Goal: Task Accomplishment & Management: Use online tool/utility

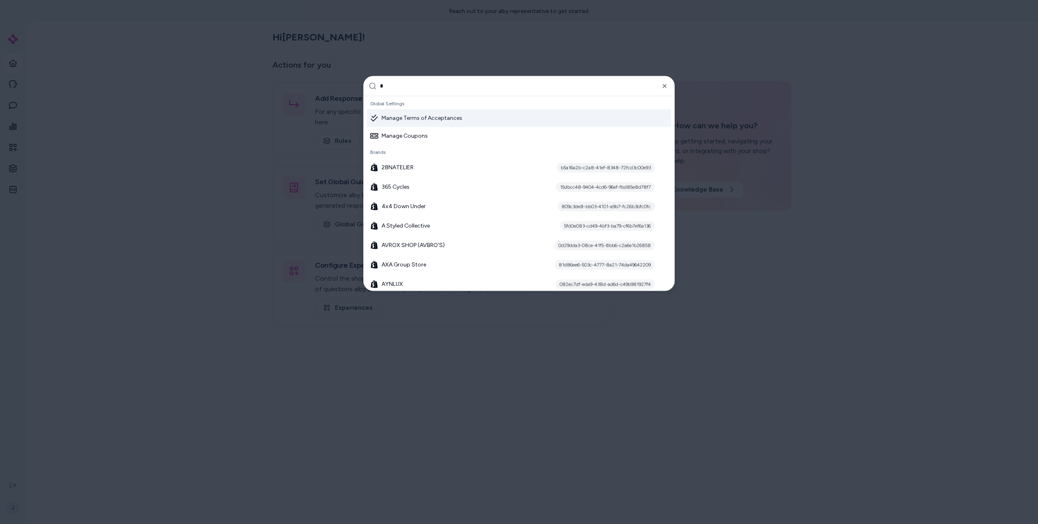
type input "**"
click at [220, 310] on div at bounding box center [519, 262] width 1038 height 524
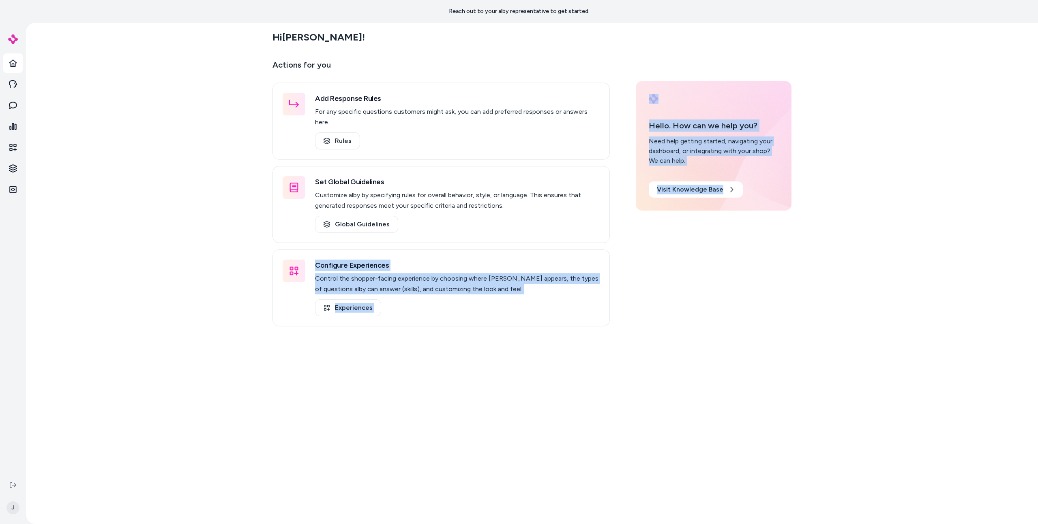
drag, startPoint x: 220, startPoint y: 309, endPoint x: 224, endPoint y: 270, distance: 39.9
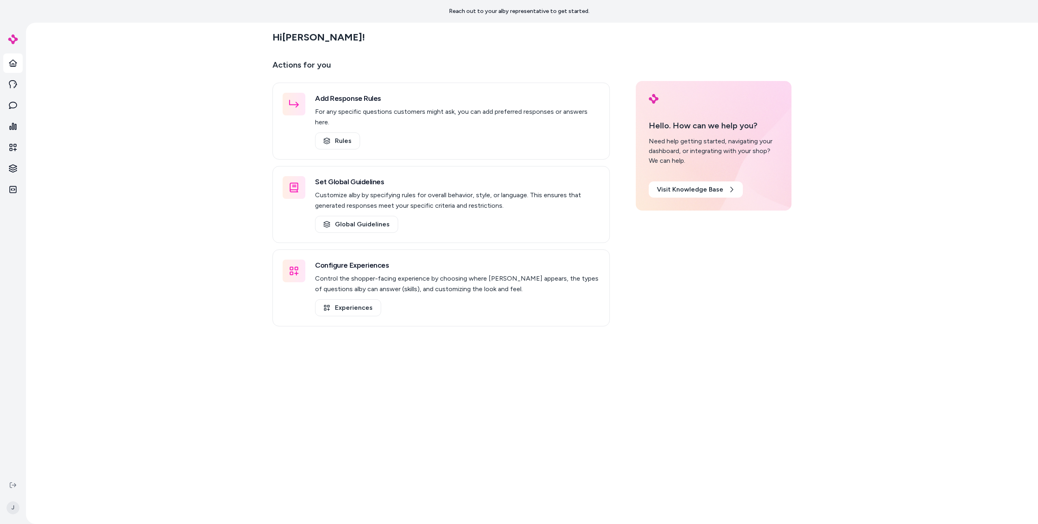
click at [225, 265] on div "Hi Jason ! Actions for you Add Response Rules For any specific questions custom…" at bounding box center [532, 274] width 1012 height 502
click at [226, 255] on div "Hi Jason ! Actions for you Add Response Rules For any specific questions custom…" at bounding box center [532, 274] width 1012 height 502
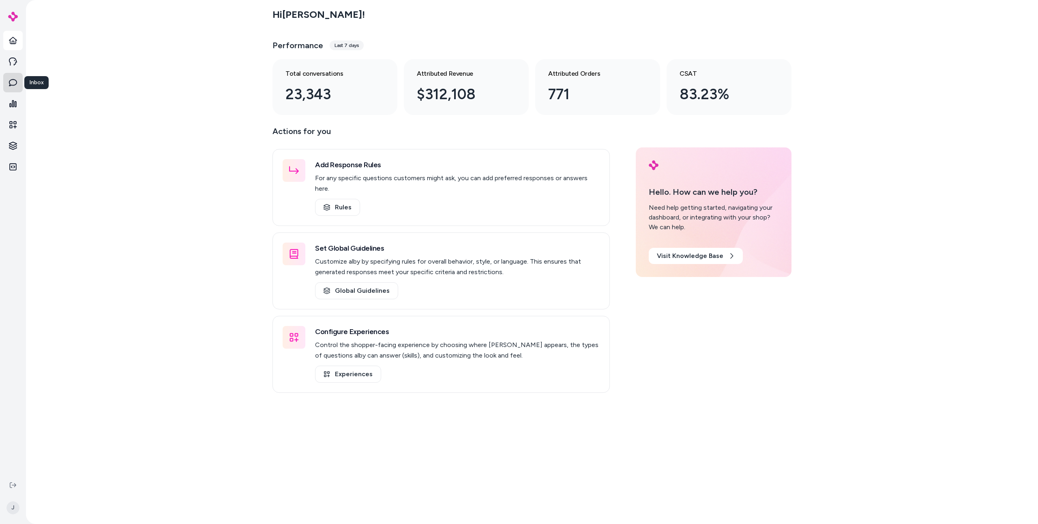
click at [12, 88] on link "Inbox" at bounding box center [12, 82] width 19 height 19
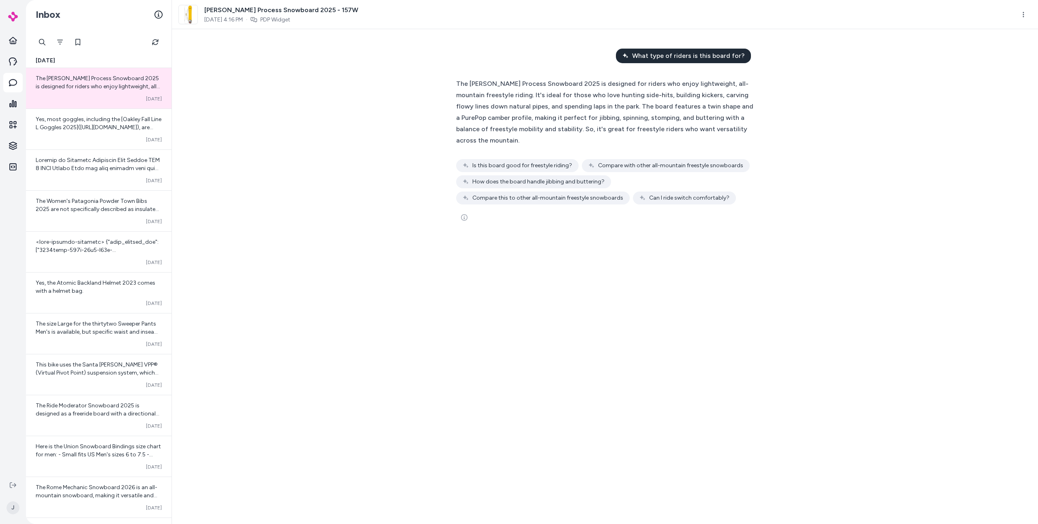
click at [263, 115] on div "What type of riders is this board for? The Burton Process Snowboard 2025 is des…" at bounding box center [605, 276] width 866 height 495
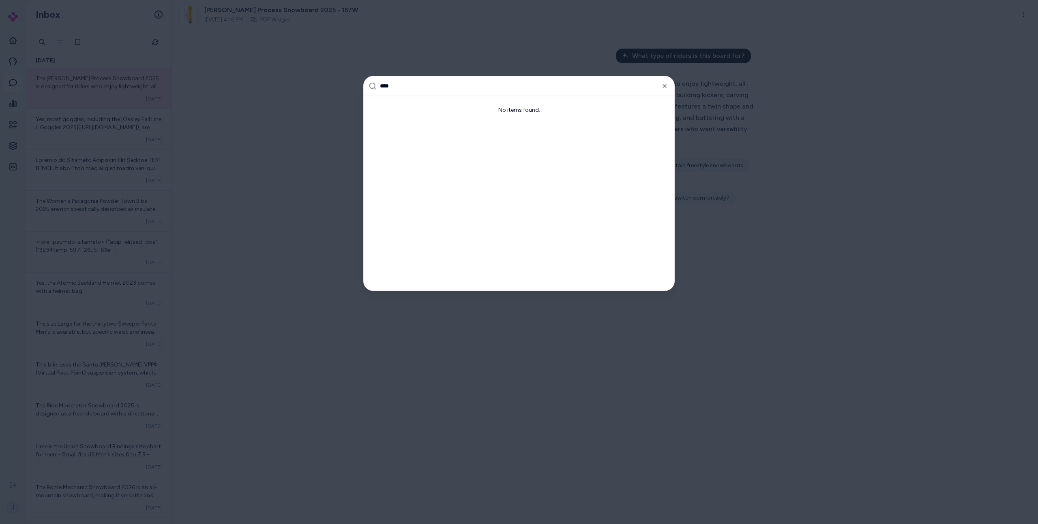
type input "***"
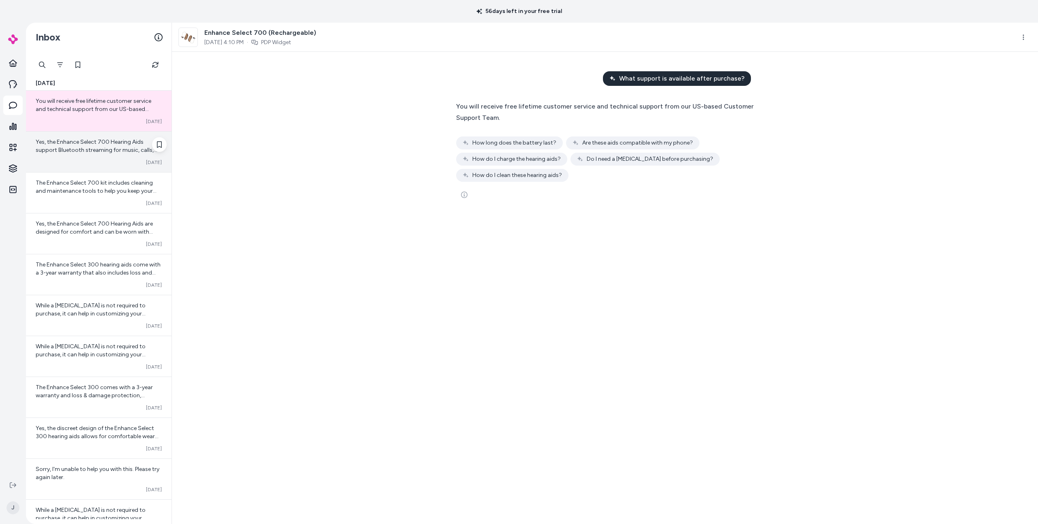
click at [119, 171] on div "Yes, the Enhance Select 700 Hearing Aids support Bluetooth streaming for music,…" at bounding box center [98, 152] width 145 height 41
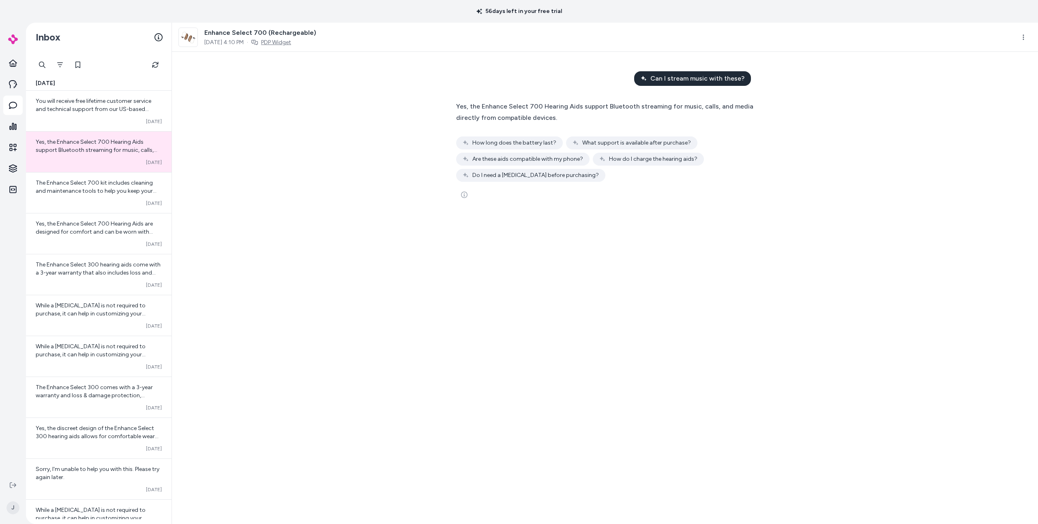
click at [291, 42] on link "PDP Widget" at bounding box center [276, 43] width 30 height 8
click at [56, 68] on button "Filter" at bounding box center [60, 65] width 16 height 16
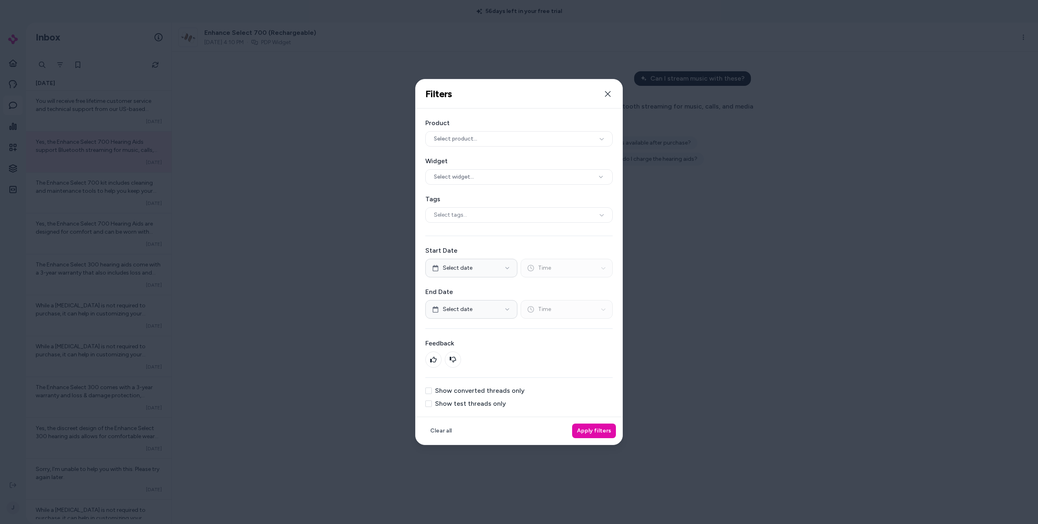
click at [477, 391] on label "Show converted threads only" at bounding box center [480, 391] width 90 height 6
click at [432, 391] on button "Show converted threads only" at bounding box center [428, 391] width 6 height 6
click at [602, 426] on button "Apply filters" at bounding box center [594, 431] width 44 height 15
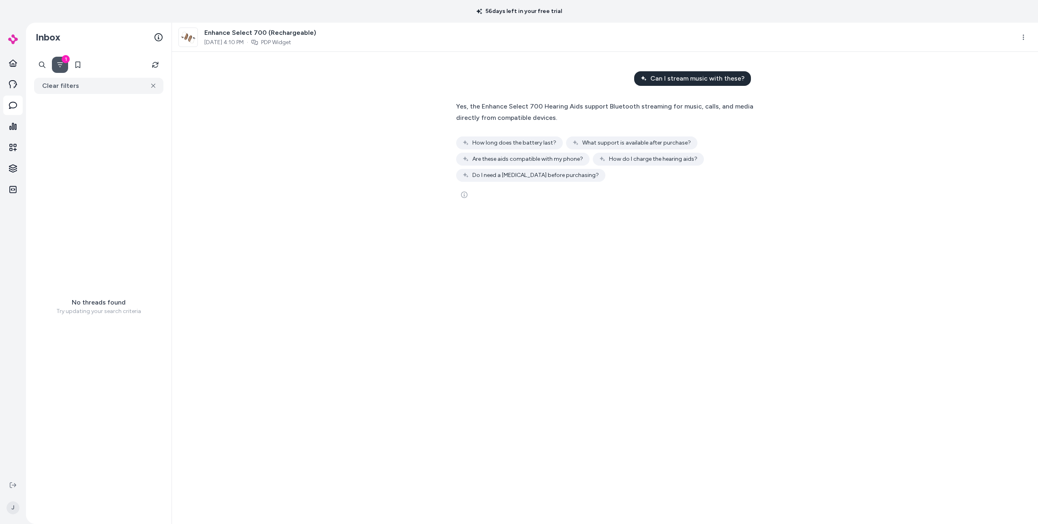
click at [132, 96] on div "No threads found Try updating your search criteria" at bounding box center [98, 307] width 145 height 426
click at [121, 91] on button "Clear filters" at bounding box center [98, 86] width 129 height 16
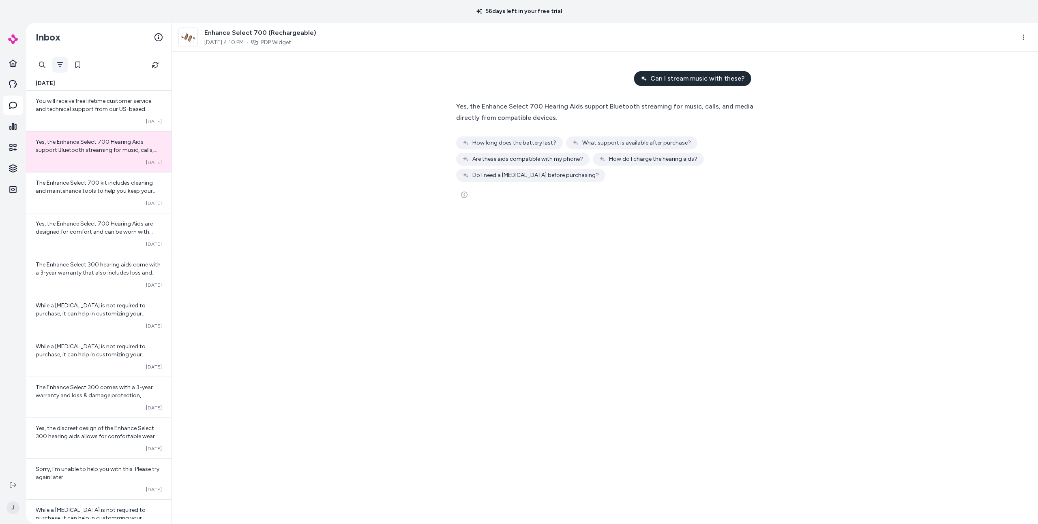
click at [57, 62] on icon "Filter" at bounding box center [60, 65] width 6 height 6
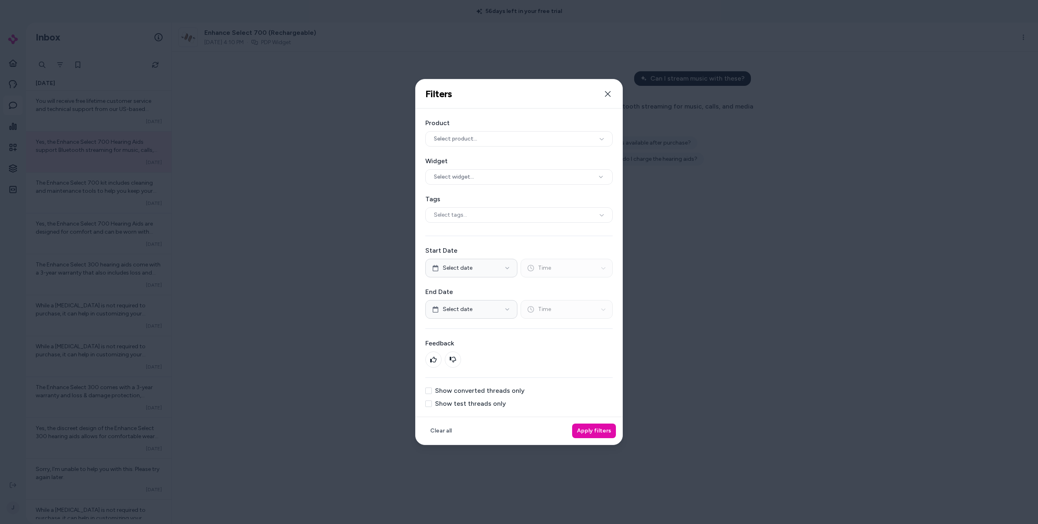
click at [508, 389] on label "Show converted threads only" at bounding box center [480, 391] width 90 height 6
click at [432, 389] on button "Show converted threads only" at bounding box center [428, 391] width 6 height 6
click at [604, 444] on div "Clear all Apply filters" at bounding box center [518, 431] width 207 height 28
click at [599, 434] on button "Apply filters" at bounding box center [594, 431] width 44 height 15
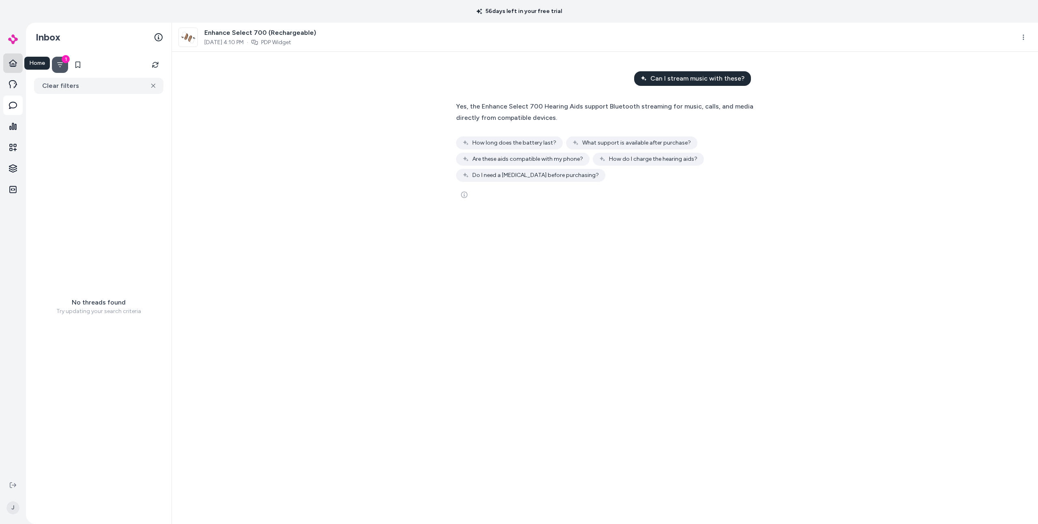
click at [21, 67] on link "Home" at bounding box center [12, 62] width 19 height 19
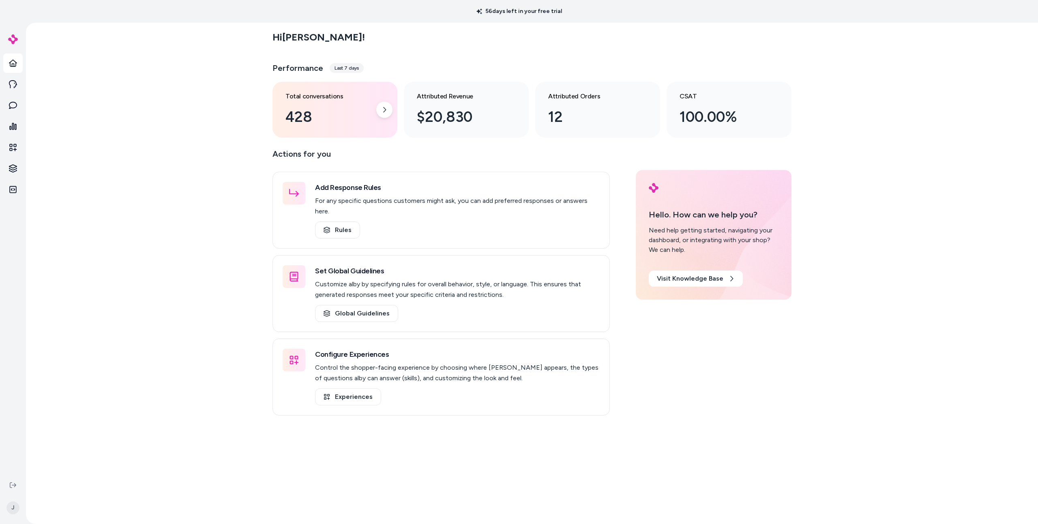
click at [365, 126] on div "428" at bounding box center [328, 117] width 86 height 22
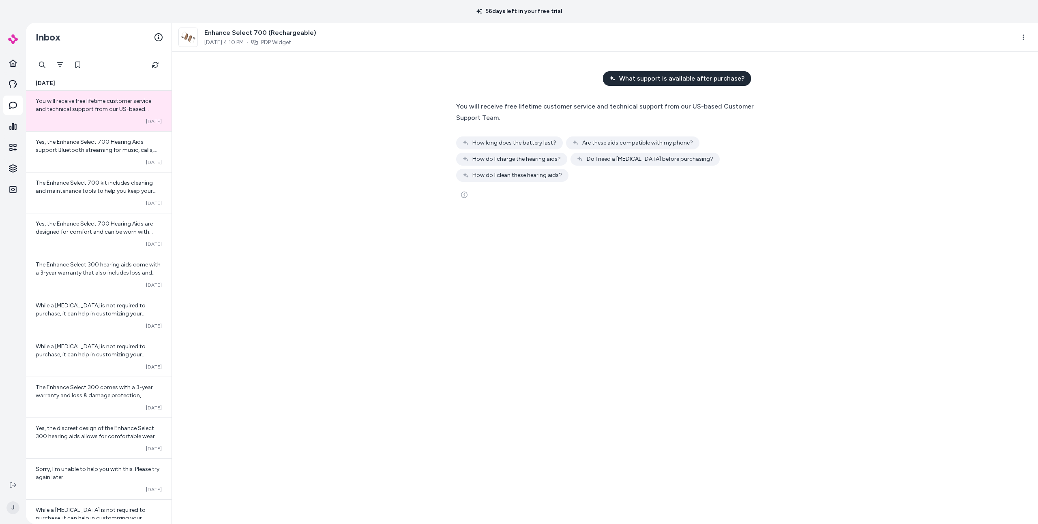
drag, startPoint x: 222, startPoint y: 181, endPoint x: 396, endPoint y: 122, distance: 183.7
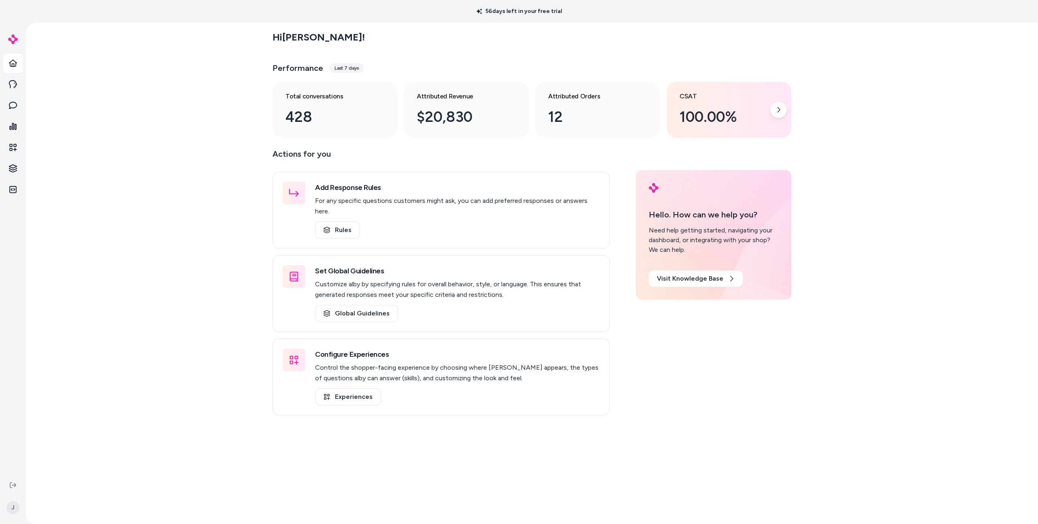
drag, startPoint x: 751, startPoint y: 139, endPoint x: 747, endPoint y: 134, distance: 6.9
click at [751, 139] on main "Hi Jason ! Performance Last 7 days Total conversations 428 Attributed Revenue $…" at bounding box center [531, 285] width 519 height 524
drag, startPoint x: 747, startPoint y: 126, endPoint x: 719, endPoint y: 136, distance: 29.9
click at [747, 126] on div "100.00%" at bounding box center [722, 117] width 86 height 22
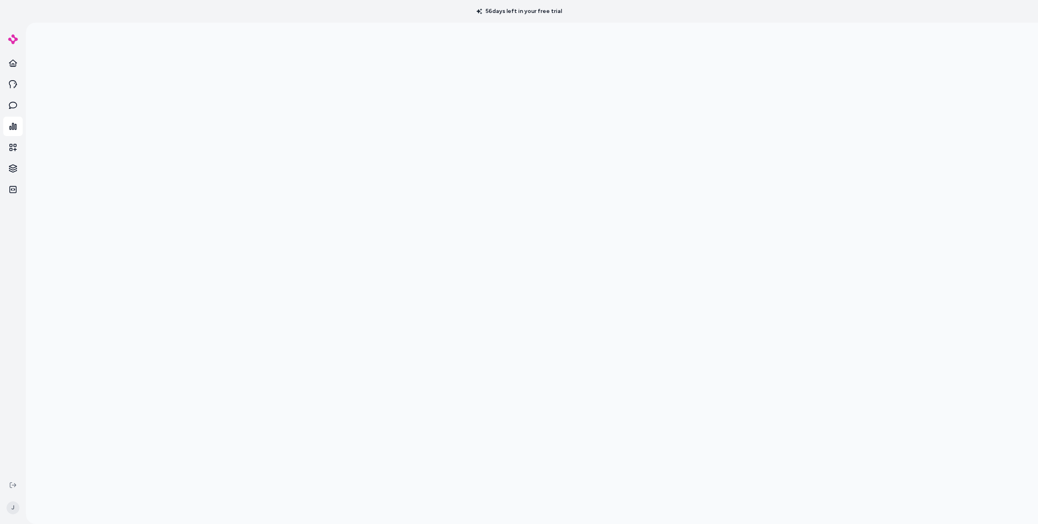
click at [830, 269] on div at bounding box center [532, 285] width 1012 height 524
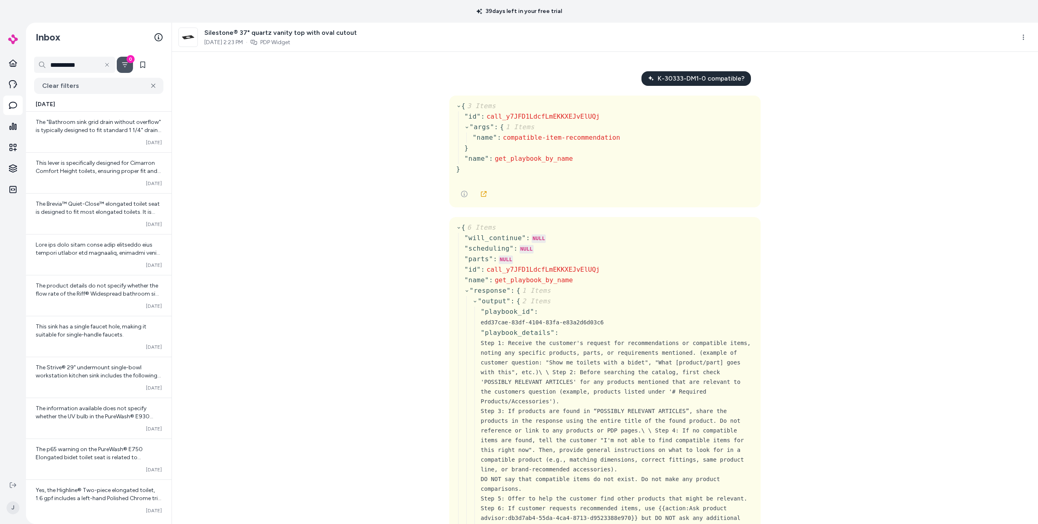
click at [518, 42] on div "Silestone® 37" quartz vanity top with oval cutout Oct 06, 2025 2:23 PM · PDP Wi…" at bounding box center [593, 37] width 830 height 19
click at [518, 36] on html "**********" at bounding box center [519, 262] width 1038 height 524
drag, startPoint x: 934, startPoint y: 79, endPoint x: 700, endPoint y: 190, distance: 259.2
click at [518, 79] on html "**********" at bounding box center [519, 262] width 1038 height 524
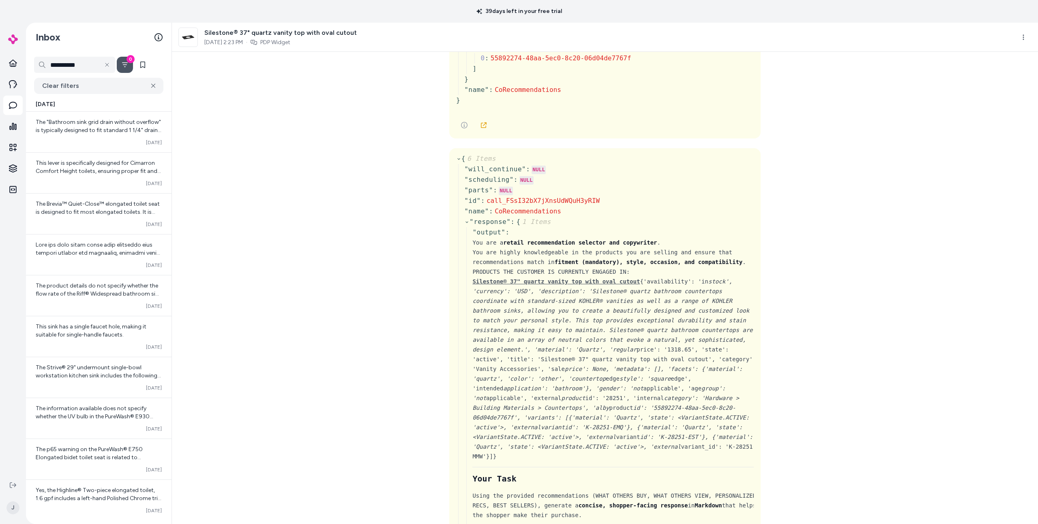
scroll to position [493, 0]
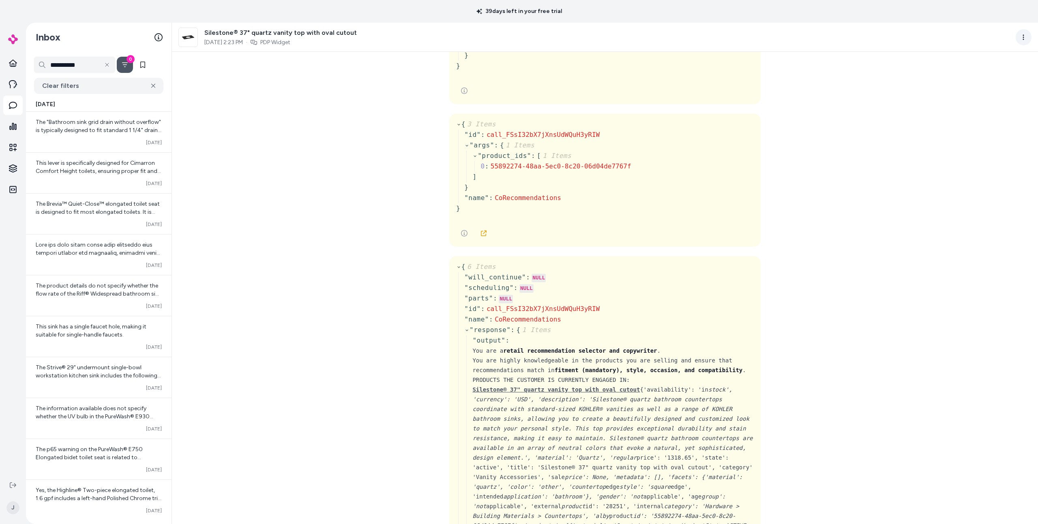
click at [518, 43] on div "Silestone® 37" quartz vanity top with oval cutout Oct 06, 2025 2:23 PM · PDP Wi…" at bounding box center [605, 37] width 866 height 29
click at [518, 41] on html "**********" at bounding box center [519, 262] width 1038 height 524
click at [518, 116] on div "Show advanced steps" at bounding box center [987, 114] width 87 height 15
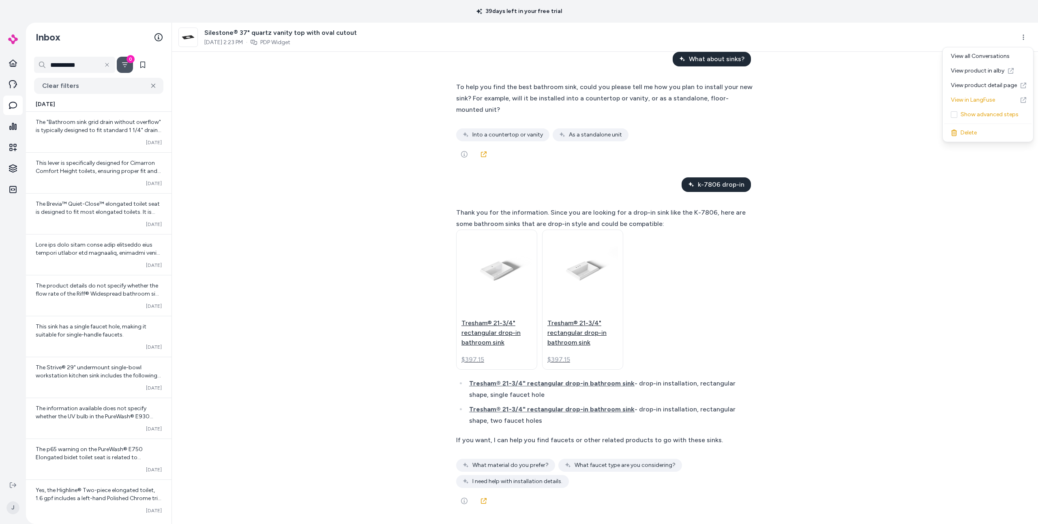
click at [518, 152] on div "K-30333-DM1-0 compatible? Here are some compatible Silestone® quartz vanity top…" at bounding box center [605, 288] width 866 height 473
click at [466, 153] on icon "See more" at bounding box center [464, 154] width 6 height 6
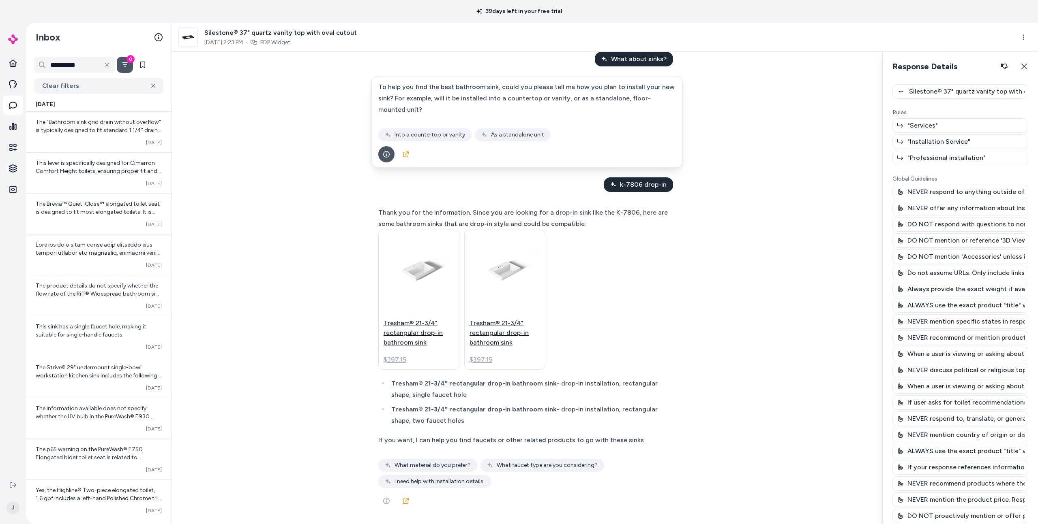
scroll to position [0, 0]
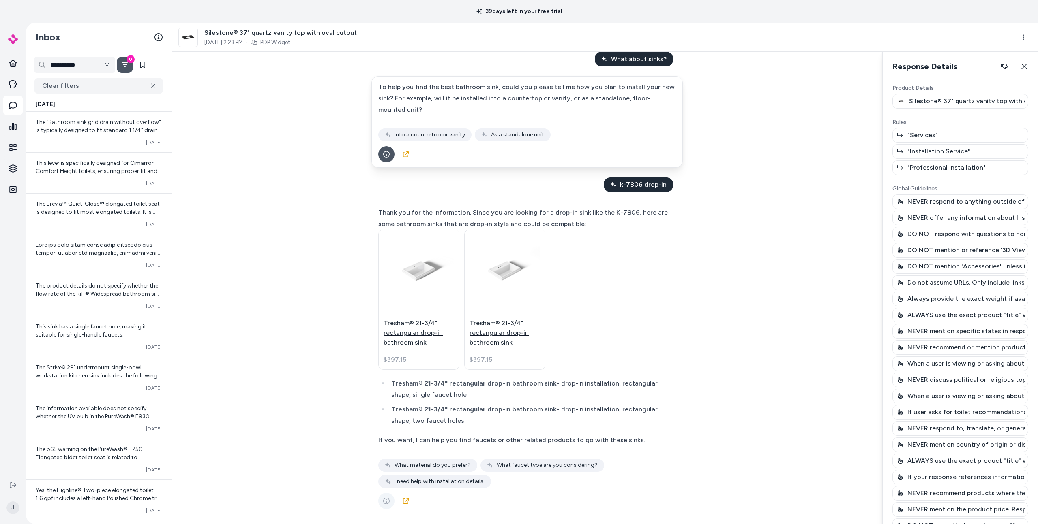
click at [387, 503] on icon "See more" at bounding box center [386, 501] width 6 height 6
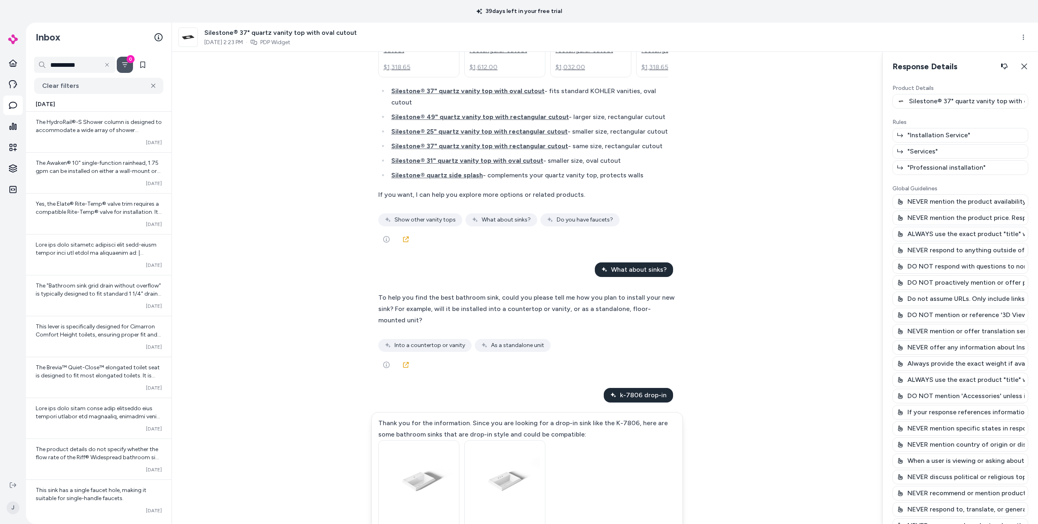
scroll to position [431, 0]
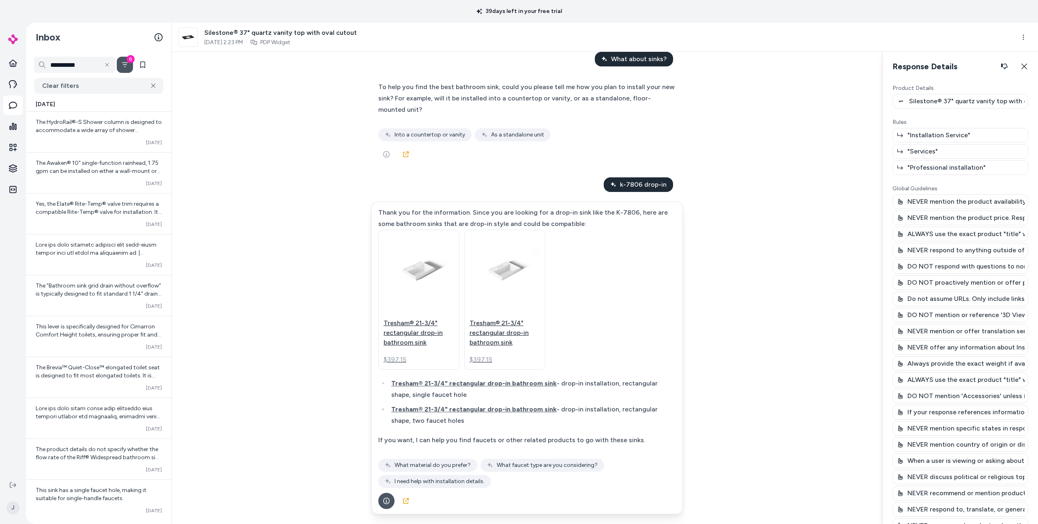
click at [518, 289] on div "K-30333-DM1-0 compatible? Here are some compatible Silestone® quartz vanity top…" at bounding box center [527, 288] width 710 height 473
click at [385, 155] on icon "See more" at bounding box center [386, 154] width 6 height 6
click at [518, 177] on div "K-30333-DM1-0 compatible? Here are some compatible Silestone® quartz vanity top…" at bounding box center [527, 288] width 710 height 473
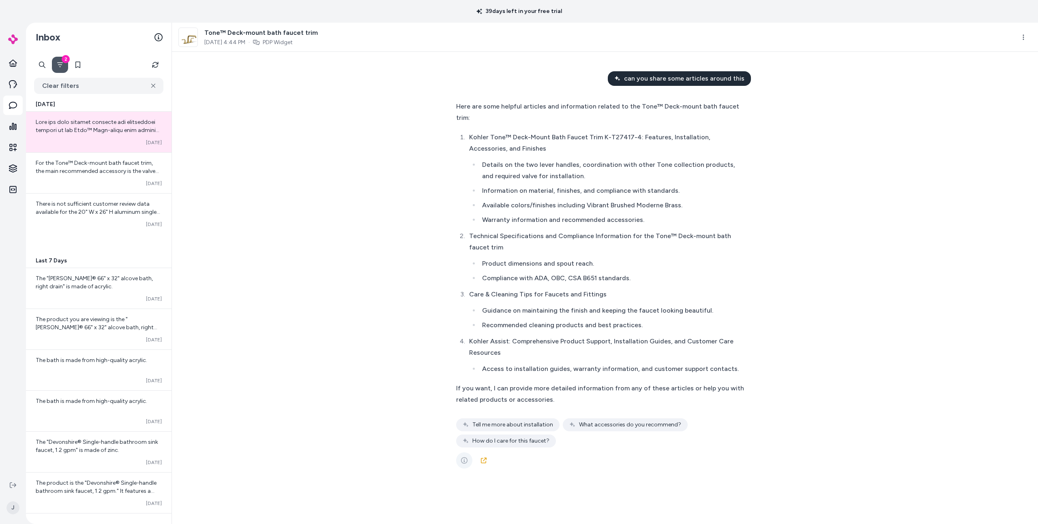
click at [462, 406] on button "See more" at bounding box center [464, 461] width 16 height 16
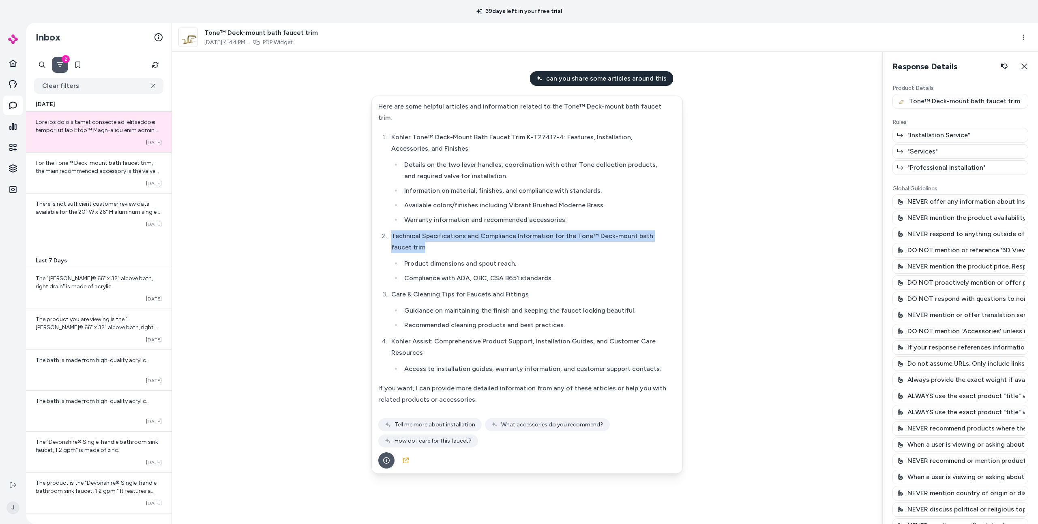
click at [661, 242] on div "Here are some helpful articles and information related to the Tone™ Deck-mount …" at bounding box center [526, 274] width 297 height 347
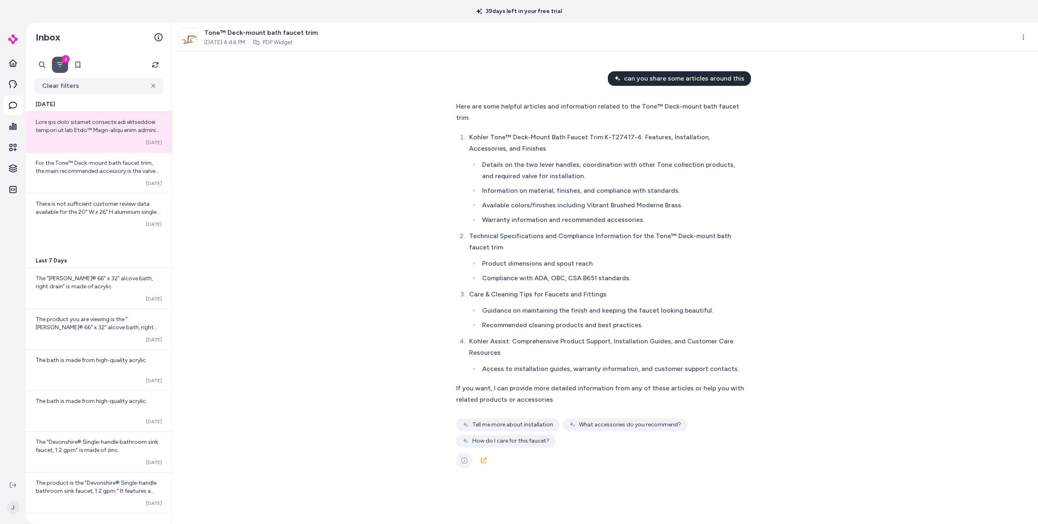
click at [462, 461] on icon "See more" at bounding box center [464, 461] width 6 height 6
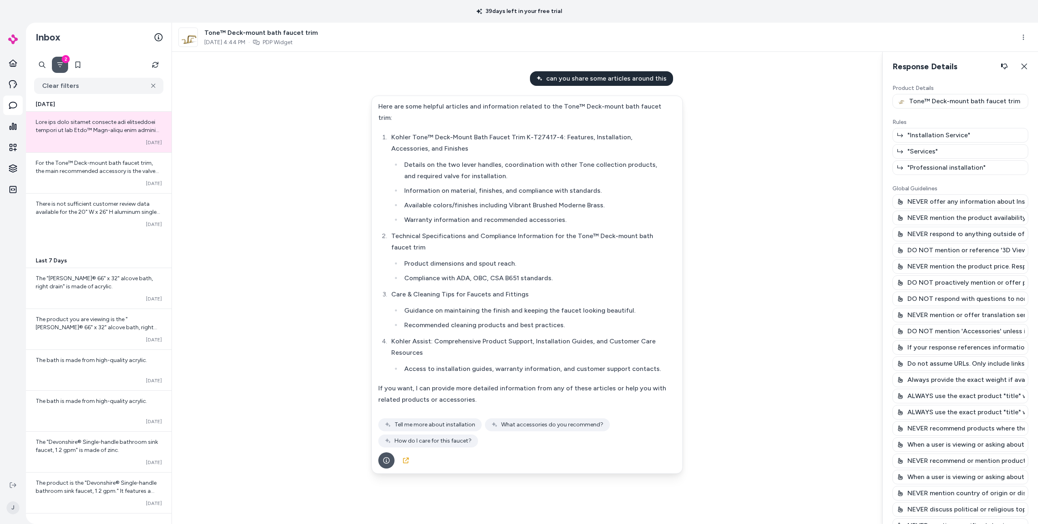
click at [408, 453] on div at bounding box center [526, 461] width 297 height 16
drag, startPoint x: 425, startPoint y: 481, endPoint x: 389, endPoint y: 464, distance: 39.5
click at [422, 481] on div "can you share some articles around this Here are some helpful articles and info…" at bounding box center [527, 288] width 710 height 473
click at [405, 454] on link at bounding box center [406, 461] width 16 height 16
click at [700, 311] on div "can you share some articles around this Here are some helpful articles and info…" at bounding box center [527, 288] width 710 height 473
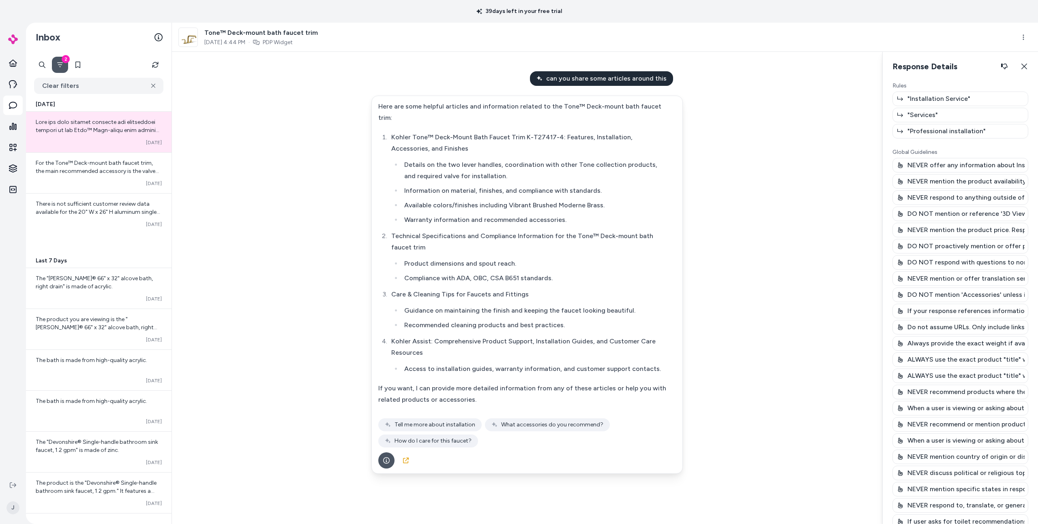
scroll to position [41, 0]
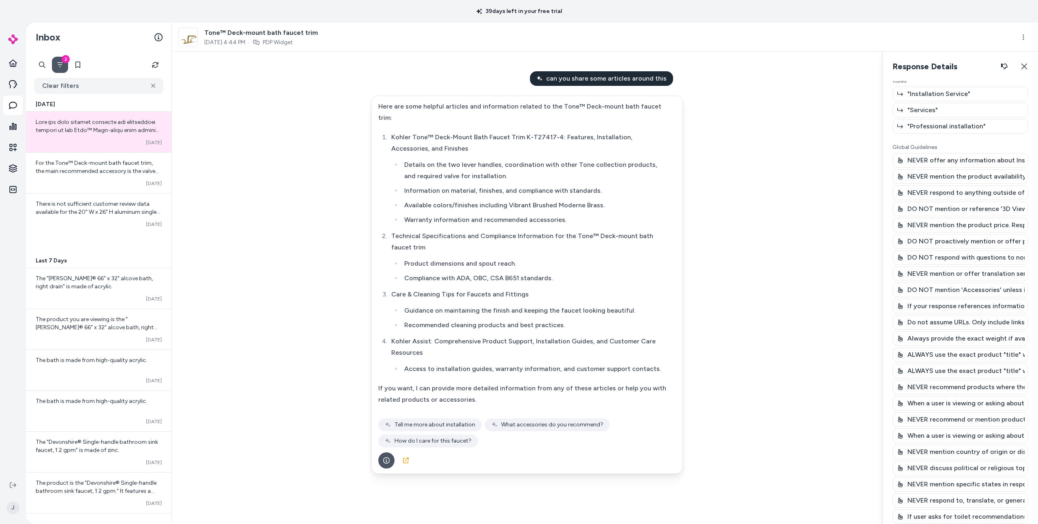
click at [278, 40] on span "PDP Widget" at bounding box center [273, 43] width 40 height 8
click at [286, 41] on link "PDP Widget" at bounding box center [278, 43] width 30 height 8
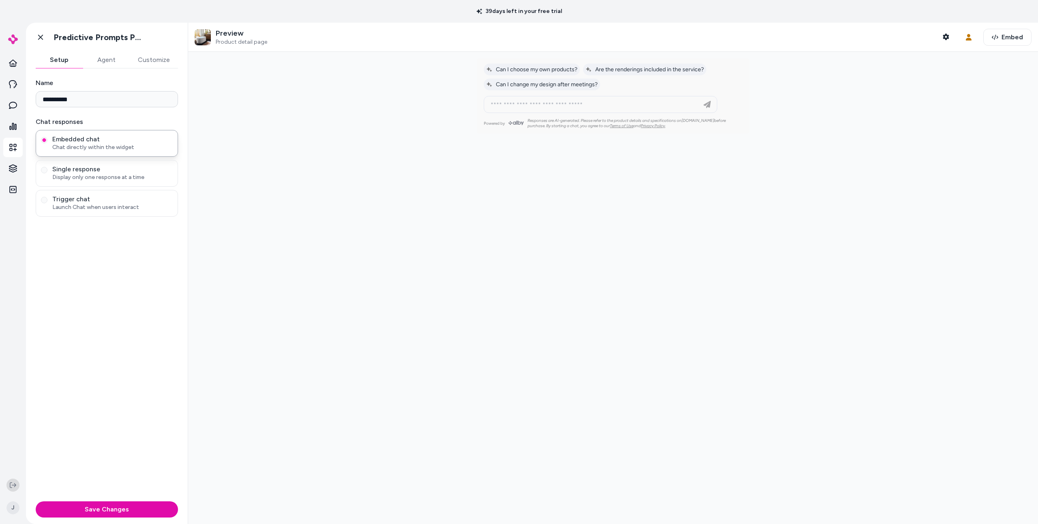
click at [14, 482] on icon at bounding box center [13, 485] width 6 height 6
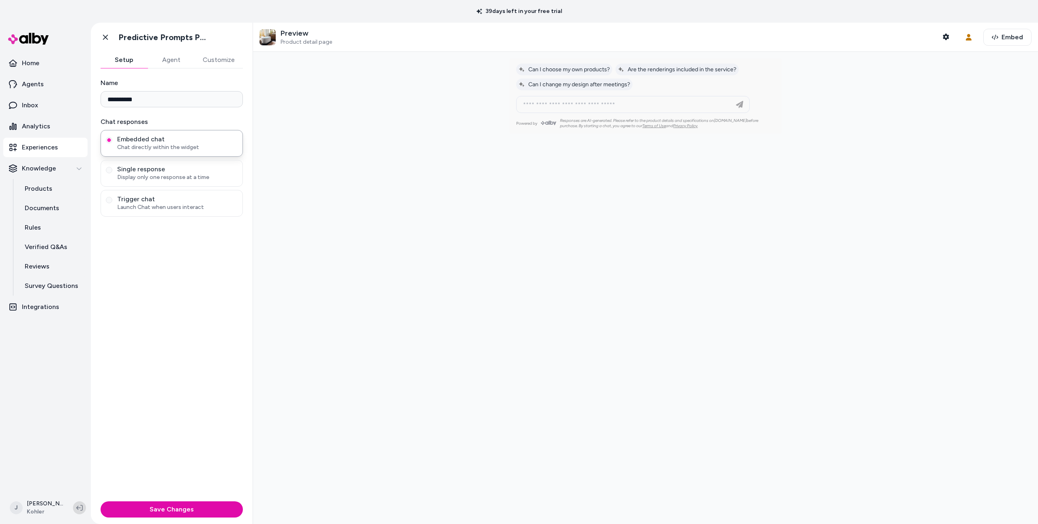
click at [78, 512] on button at bounding box center [79, 508] width 13 height 13
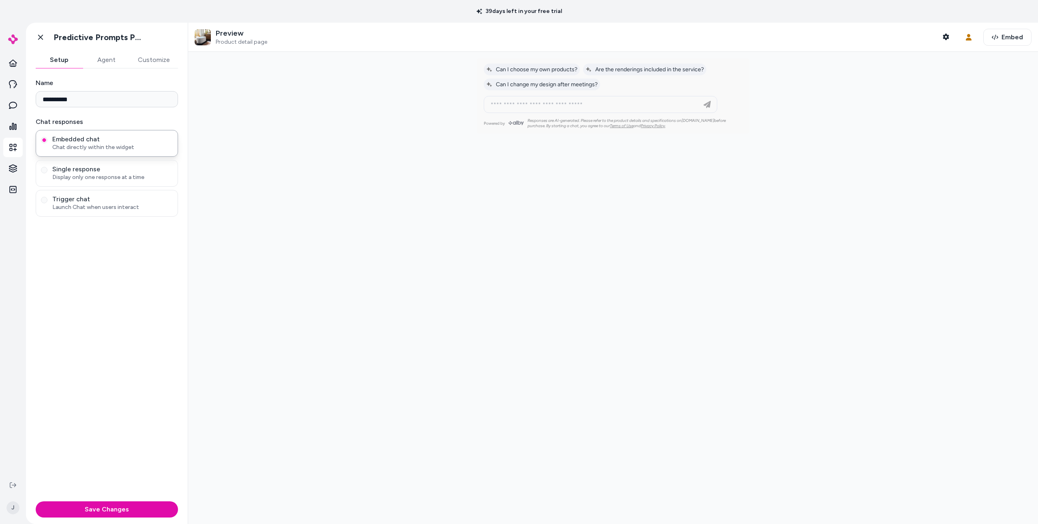
click at [123, 296] on div "**********" at bounding box center [107, 283] width 162 height 430
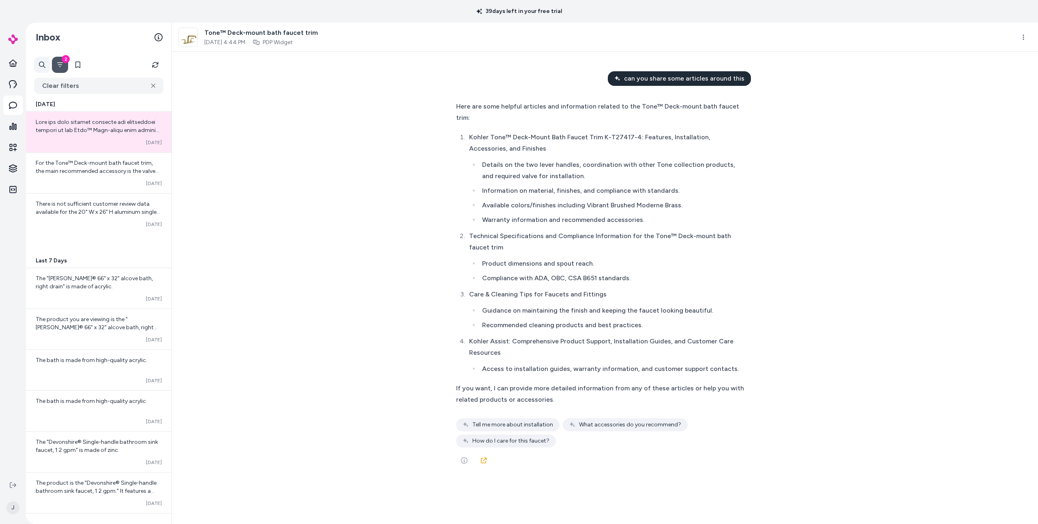
click at [41, 64] on div at bounding box center [42, 65] width 16 height 16
drag, startPoint x: 51, startPoint y: 51, endPoint x: 38, endPoint y: 56, distance: 14.9
click at [51, 51] on div "Inbox" at bounding box center [98, 37] width 145 height 29
click at [16, 60] on icon at bounding box center [13, 63] width 8 height 8
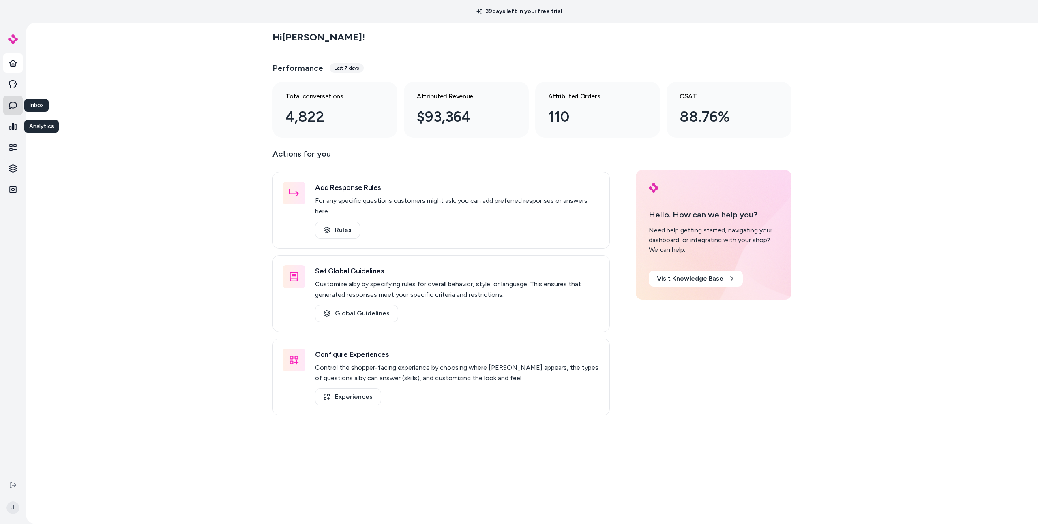
click at [18, 110] on link "Inbox" at bounding box center [12, 105] width 19 height 19
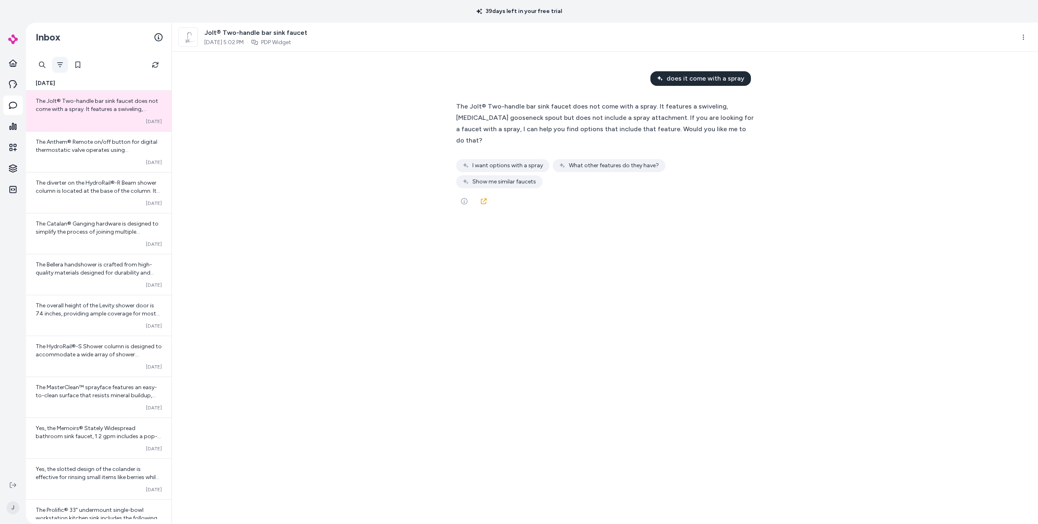
click at [54, 68] on button "Filter" at bounding box center [60, 65] width 16 height 16
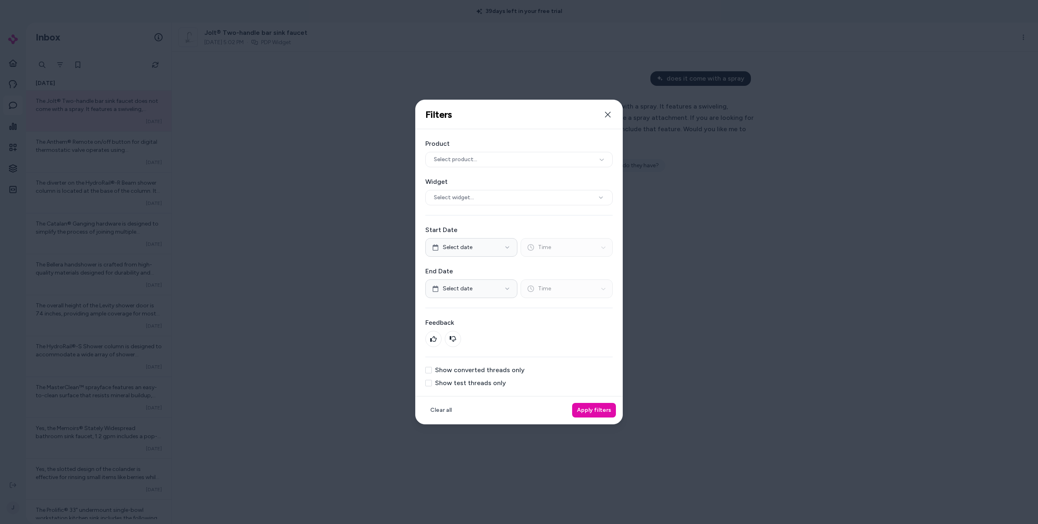
click at [468, 372] on label "Show converted threads only" at bounding box center [480, 370] width 90 height 6
click at [432, 372] on button "Show converted threads only" at bounding box center [428, 370] width 6 height 6
click at [607, 413] on button "Apply filters" at bounding box center [594, 410] width 44 height 15
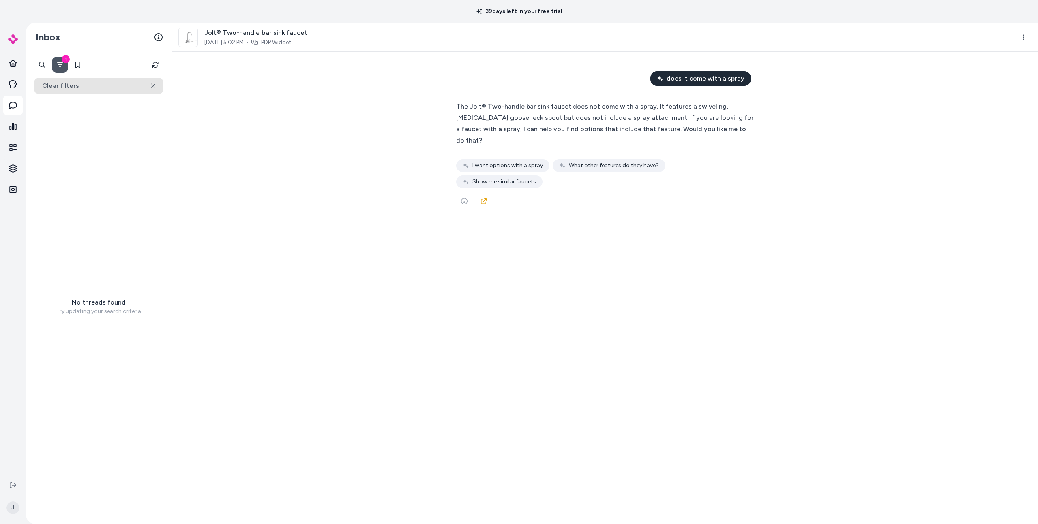
click at [107, 86] on button "Clear filters" at bounding box center [98, 86] width 129 height 16
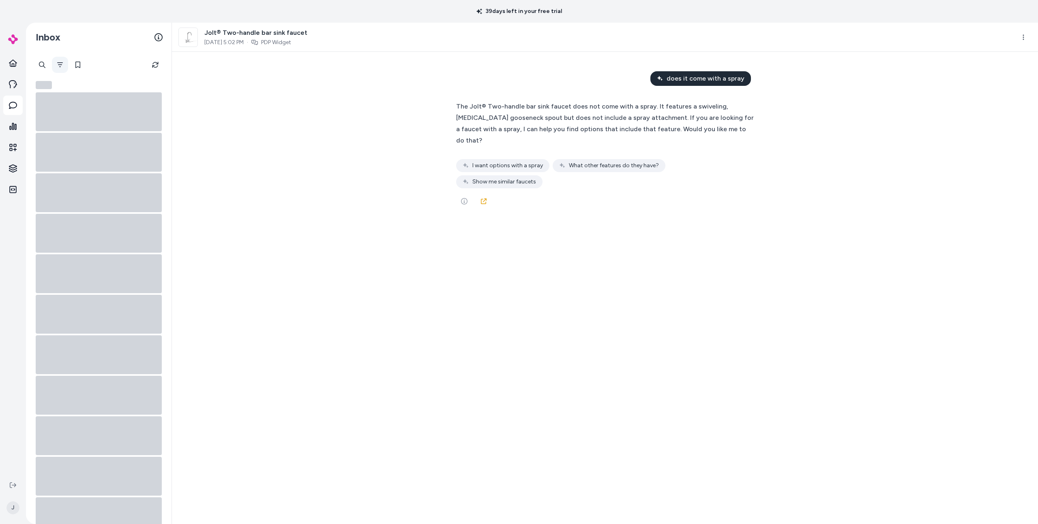
click at [60, 65] on icon "Filter" at bounding box center [60, 65] width 6 height 6
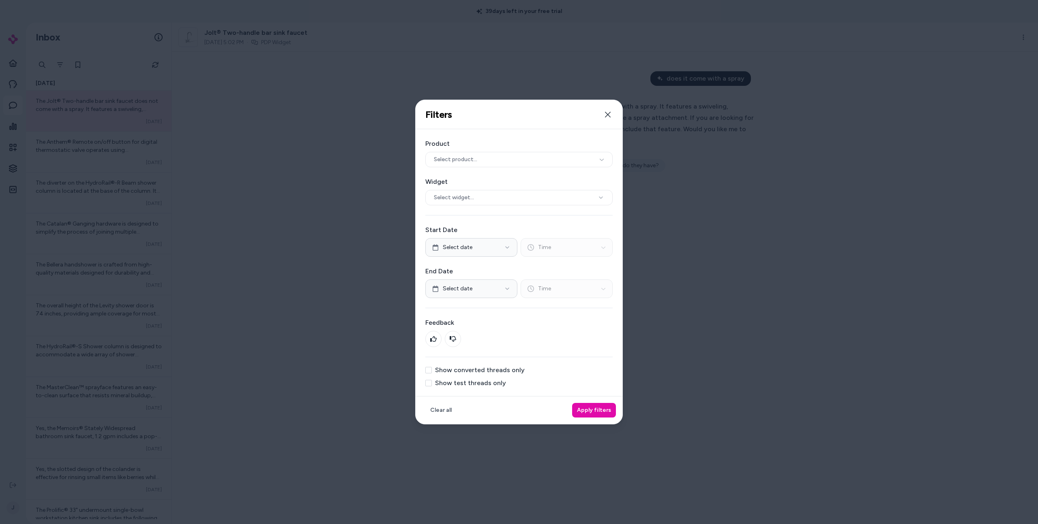
drag, startPoint x: 489, startPoint y: 360, endPoint x: 485, endPoint y: 370, distance: 10.4
click at [489, 360] on div "Product Select product... Widget Select widget... Start Date Select date Time E…" at bounding box center [518, 262] width 207 height 267
click at [485, 370] on label "Show converted threads only" at bounding box center [480, 370] width 90 height 6
click at [432, 370] on button "Show converted threads only" at bounding box center [428, 370] width 6 height 6
click at [597, 413] on button "Apply filters" at bounding box center [594, 410] width 44 height 15
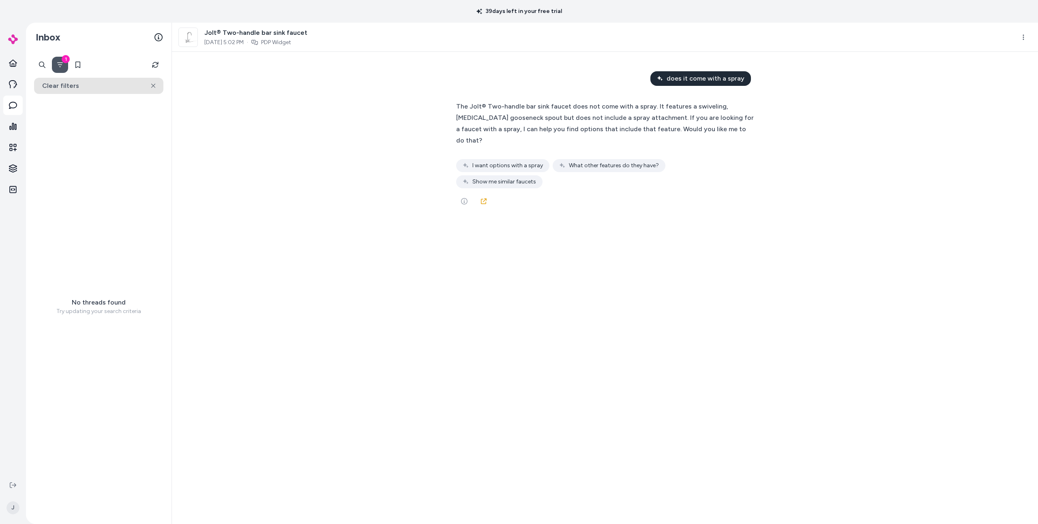
click at [111, 83] on button "Clear filters" at bounding box center [98, 86] width 129 height 16
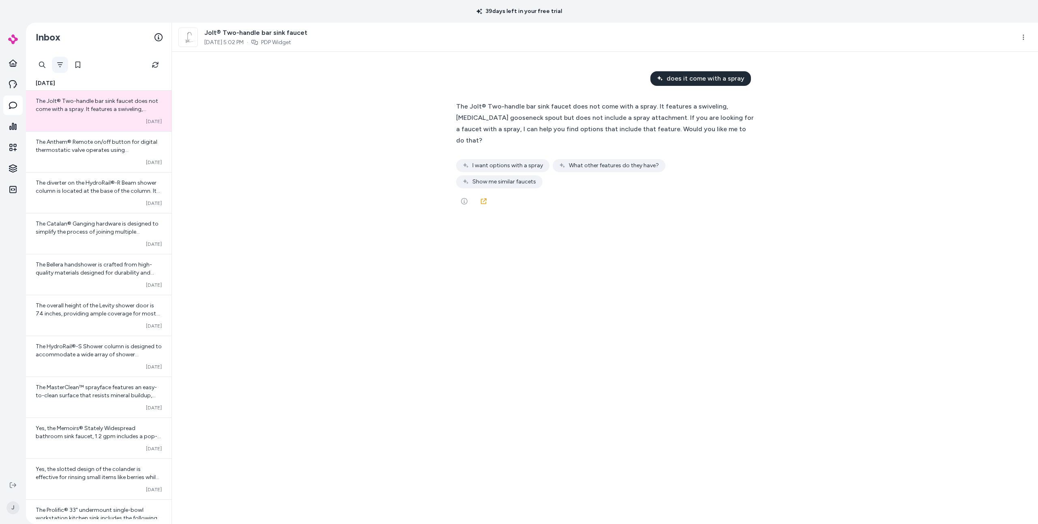
click at [62, 68] on icon "Filter" at bounding box center [60, 65] width 6 height 6
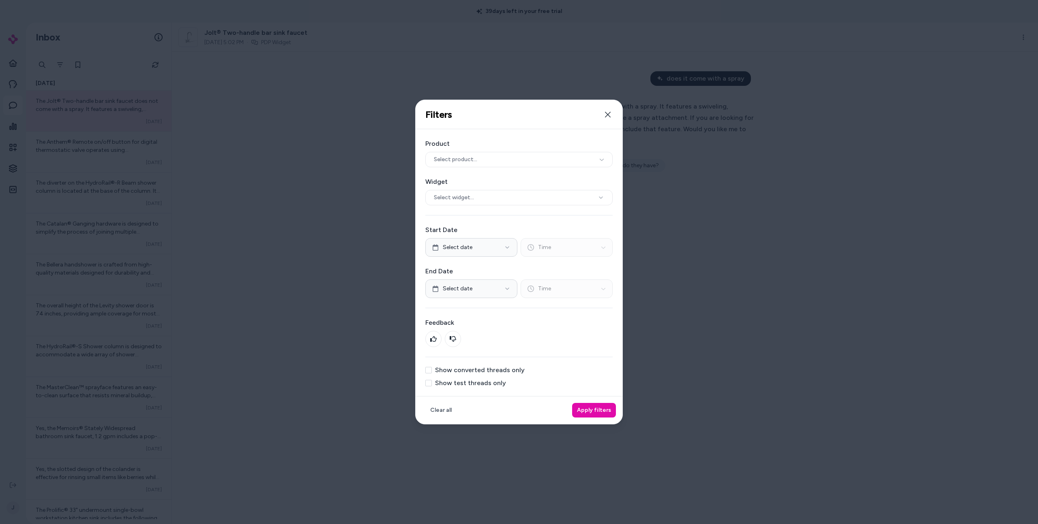
drag, startPoint x: 469, startPoint y: 379, endPoint x: 473, endPoint y: 383, distance: 5.5
click at [469, 380] on label "Show test threads only" at bounding box center [470, 383] width 71 height 6
click at [432, 380] on button "Show test threads only" at bounding box center [428, 383] width 6 height 6
click at [612, 411] on button "Apply filters" at bounding box center [594, 410] width 44 height 15
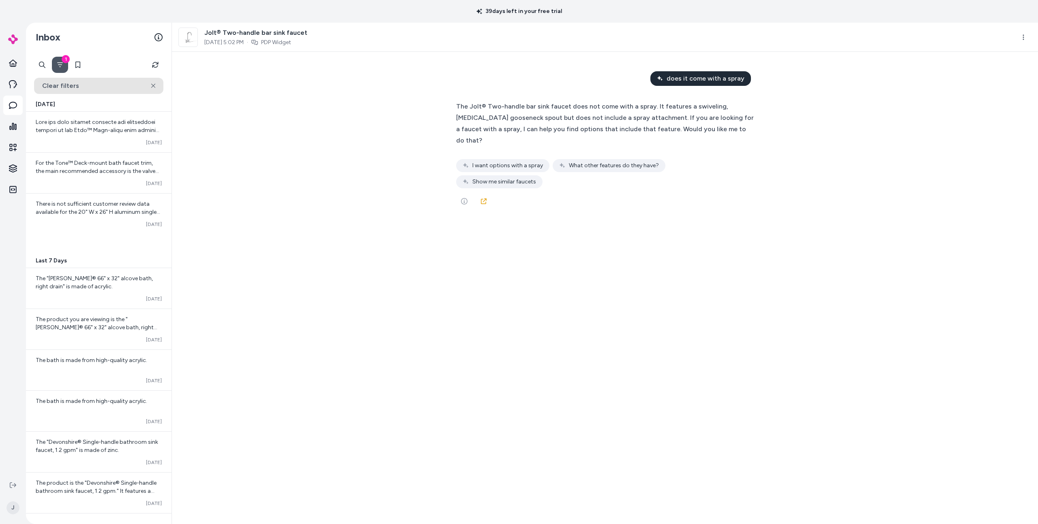
click at [65, 84] on button "Clear filters" at bounding box center [98, 86] width 129 height 16
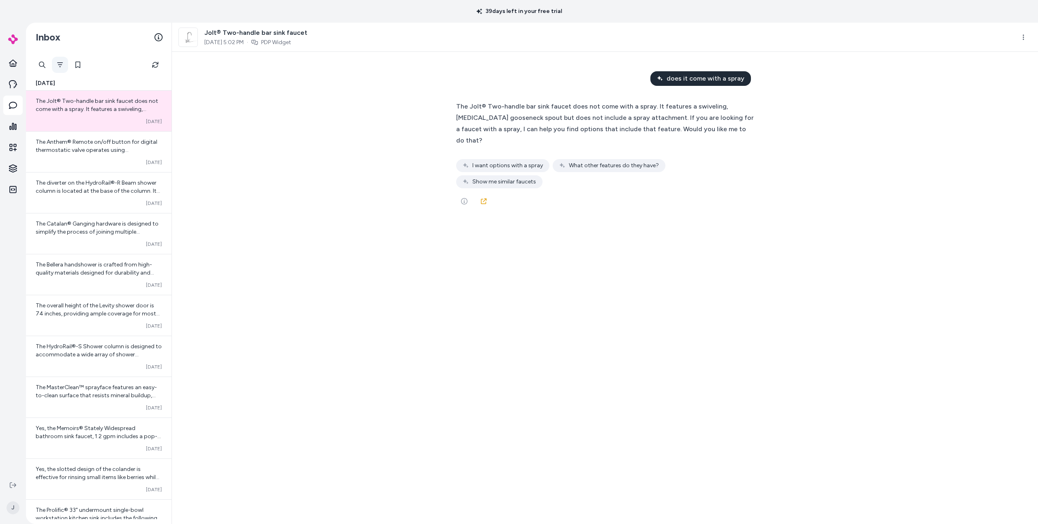
click at [62, 69] on button "Filter" at bounding box center [60, 65] width 16 height 16
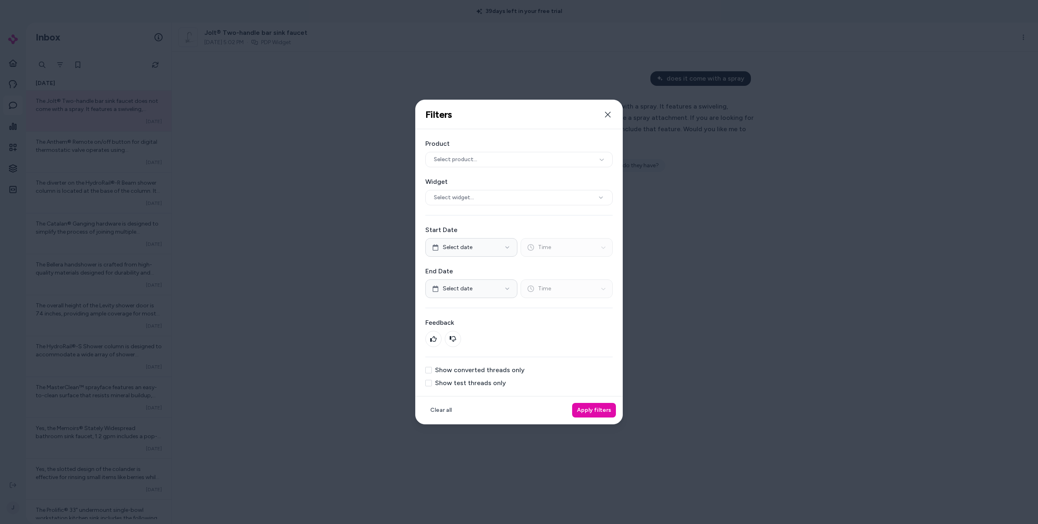
click at [514, 370] on label "Show converted threads only" at bounding box center [480, 370] width 90 height 6
click at [432, 370] on button "Show converted threads only" at bounding box center [428, 370] width 6 height 6
click at [588, 408] on button "Apply filters" at bounding box center [594, 410] width 44 height 15
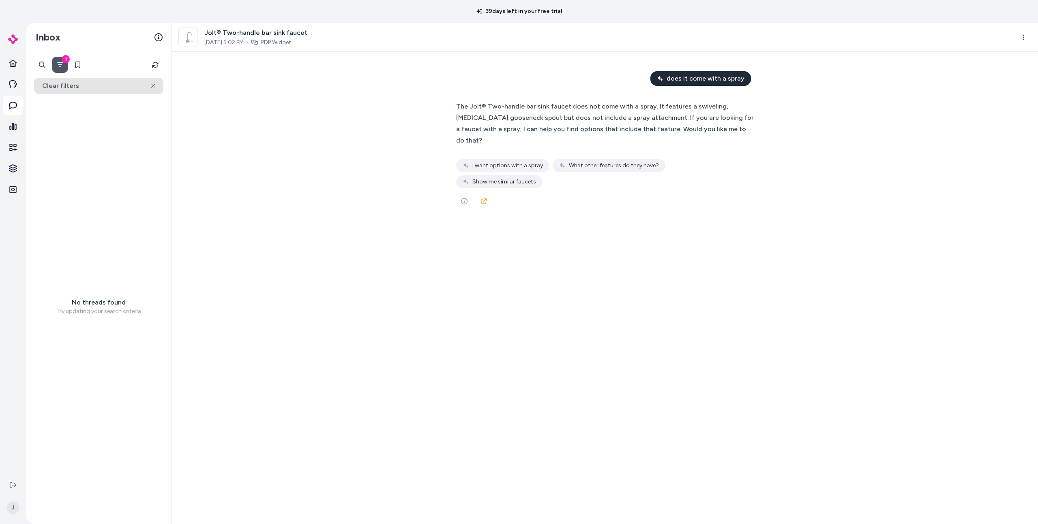
click at [136, 86] on button "Clear filters" at bounding box center [98, 86] width 129 height 16
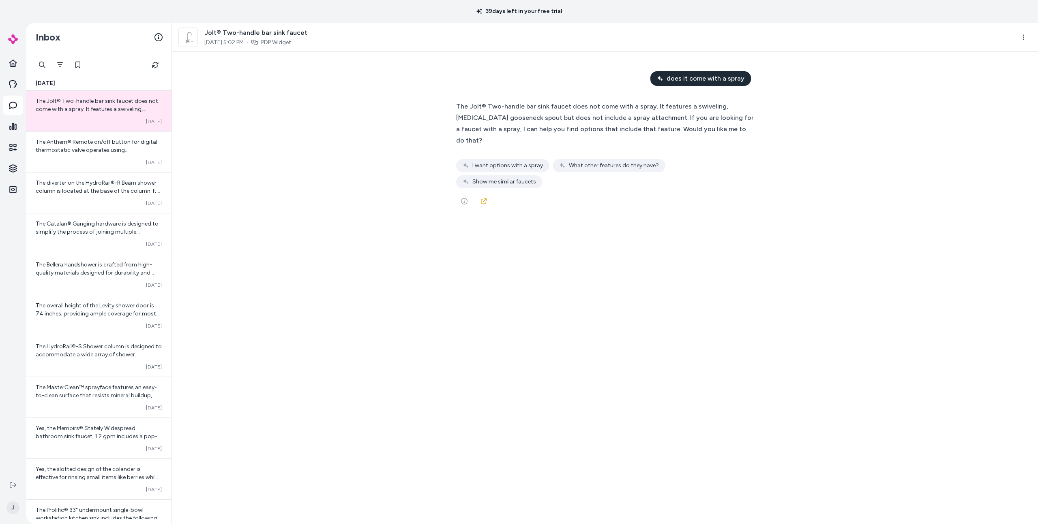
click at [222, 147] on div "does it come with a spray The Jolt® Two-handle bar sink faucet does not come wi…" at bounding box center [605, 288] width 866 height 473
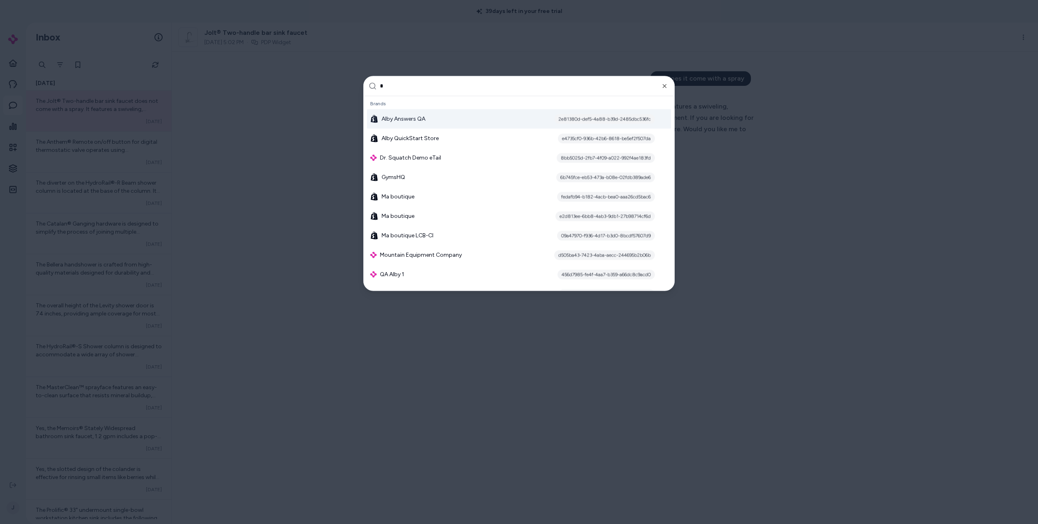
type input "**"
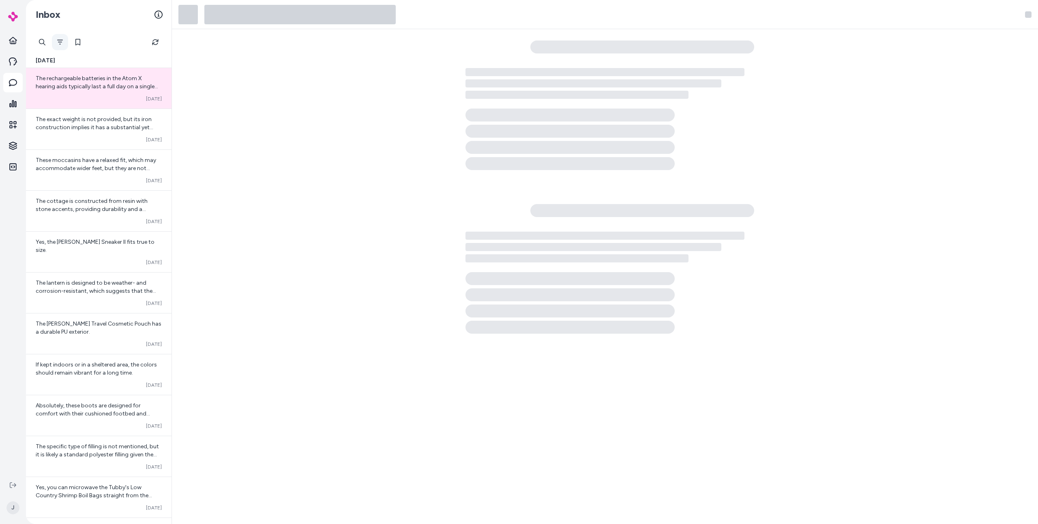
click at [62, 41] on icon "Filter" at bounding box center [60, 42] width 6 height 6
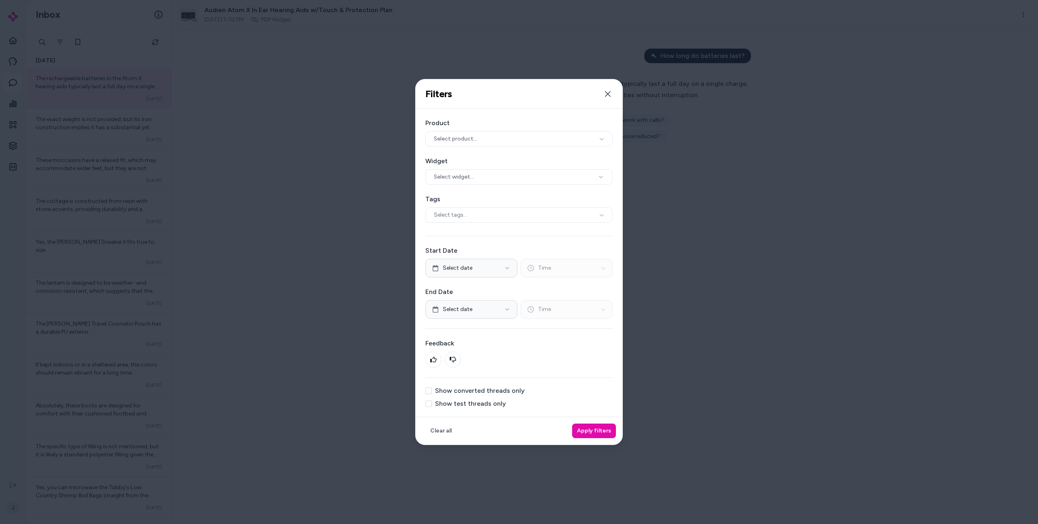
click at [505, 392] on label "Show converted threads only" at bounding box center [480, 391] width 90 height 6
click at [432, 392] on button "Show converted threads only" at bounding box center [428, 391] width 6 height 6
click at [590, 433] on button "Apply filters" at bounding box center [594, 431] width 44 height 15
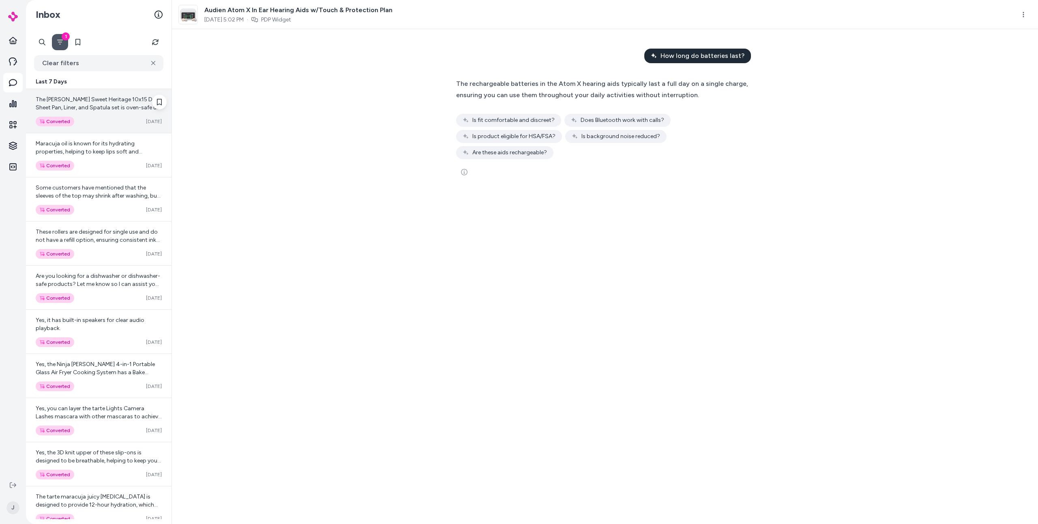
click at [75, 114] on div "The [PERSON_NAME] Sweet Heritage 10x15 Deep Sheet Pan, Liner, and Spatula set i…" at bounding box center [98, 111] width 145 height 44
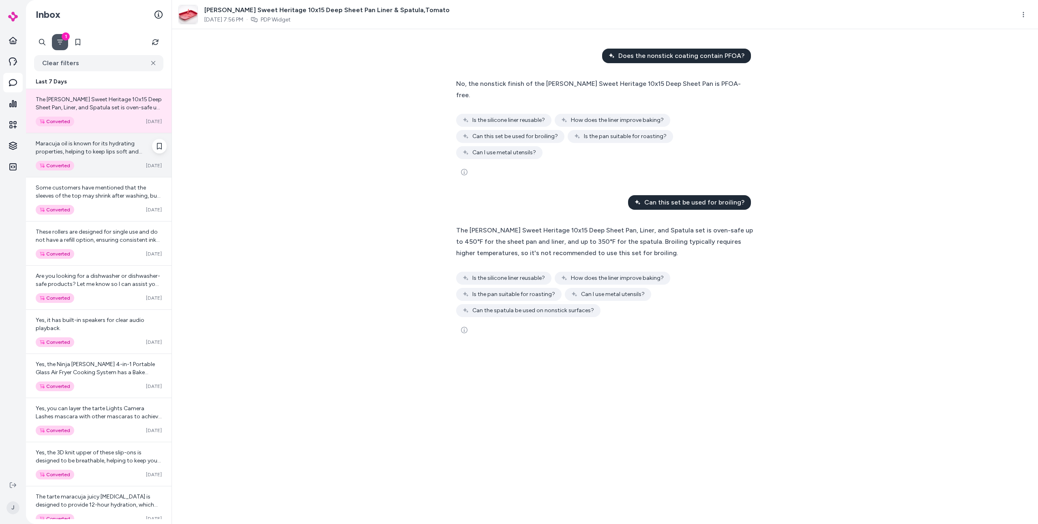
click at [81, 159] on div "Maracuja oil is known for its hydrating properties, helping to keep lips soft a…" at bounding box center [98, 155] width 145 height 44
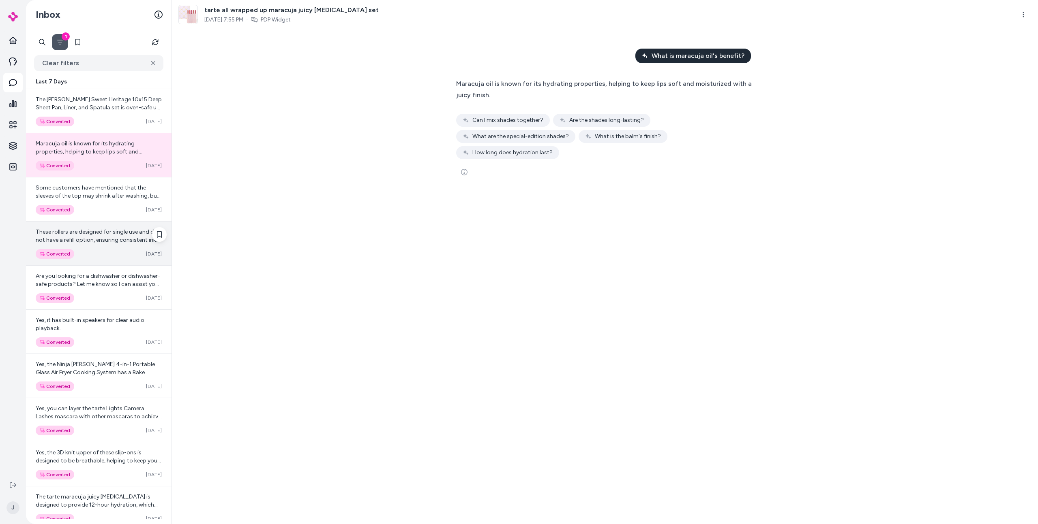
click at [114, 246] on div "These rollers are designed for single use and do not have a refill option, ensu…" at bounding box center [98, 244] width 145 height 44
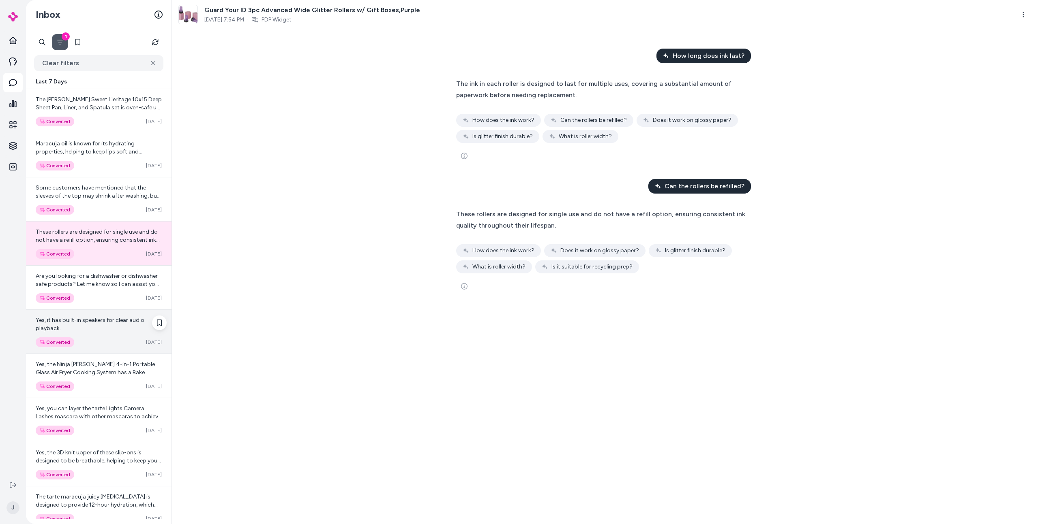
click at [123, 321] on span "Yes, it has built-in speakers for clear audio playback." at bounding box center [90, 324] width 109 height 15
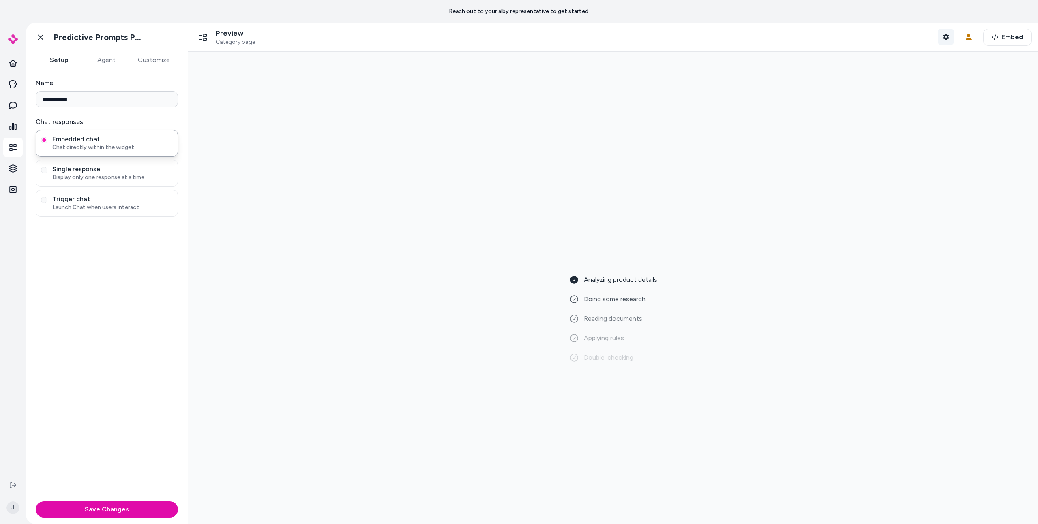
click at [943, 37] on icon "button" at bounding box center [945, 37] width 6 height 6
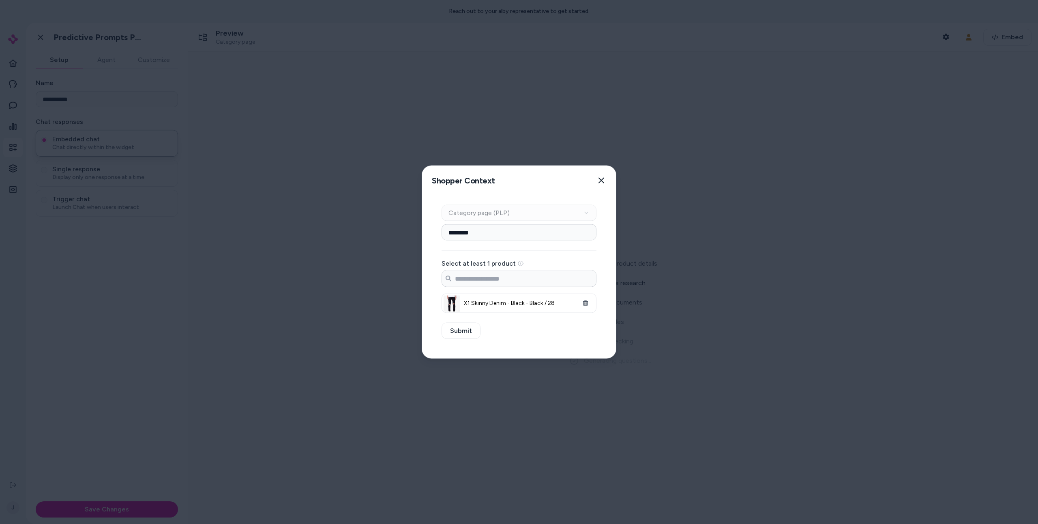
click at [826, 51] on div at bounding box center [519, 262] width 1038 height 524
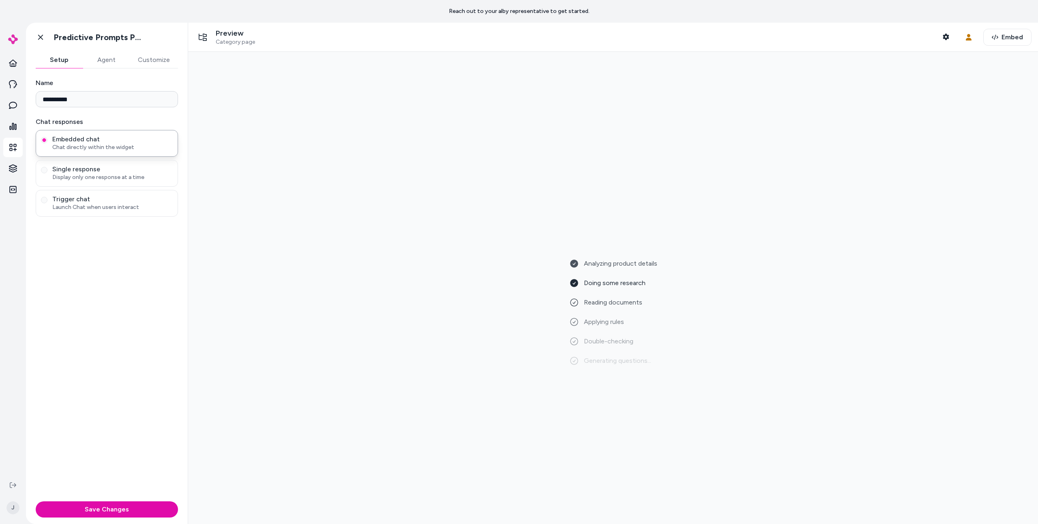
click at [593, 113] on div "Analyzing product details Doing some research Reading documents Applying rules …" at bounding box center [613, 288] width 837 height 460
